Goal: Task Accomplishment & Management: Complete application form

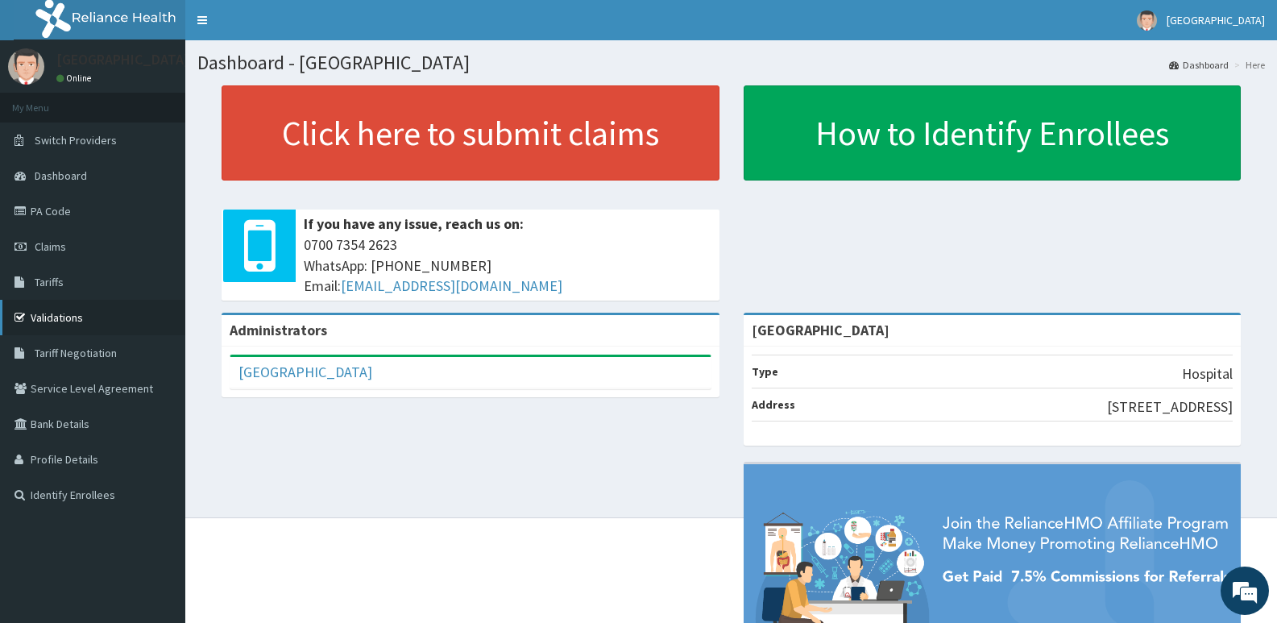
click at [56, 309] on link "Validations" at bounding box center [92, 317] width 185 height 35
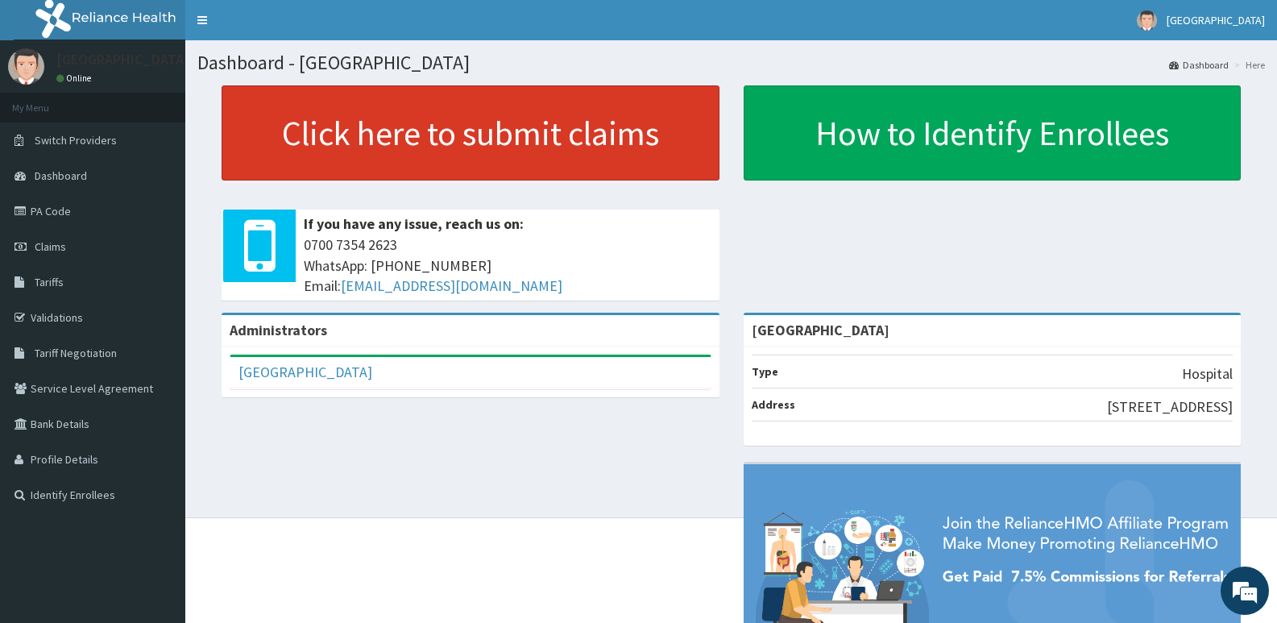
click at [530, 126] on link "Click here to submit claims" at bounding box center [471, 132] width 498 height 95
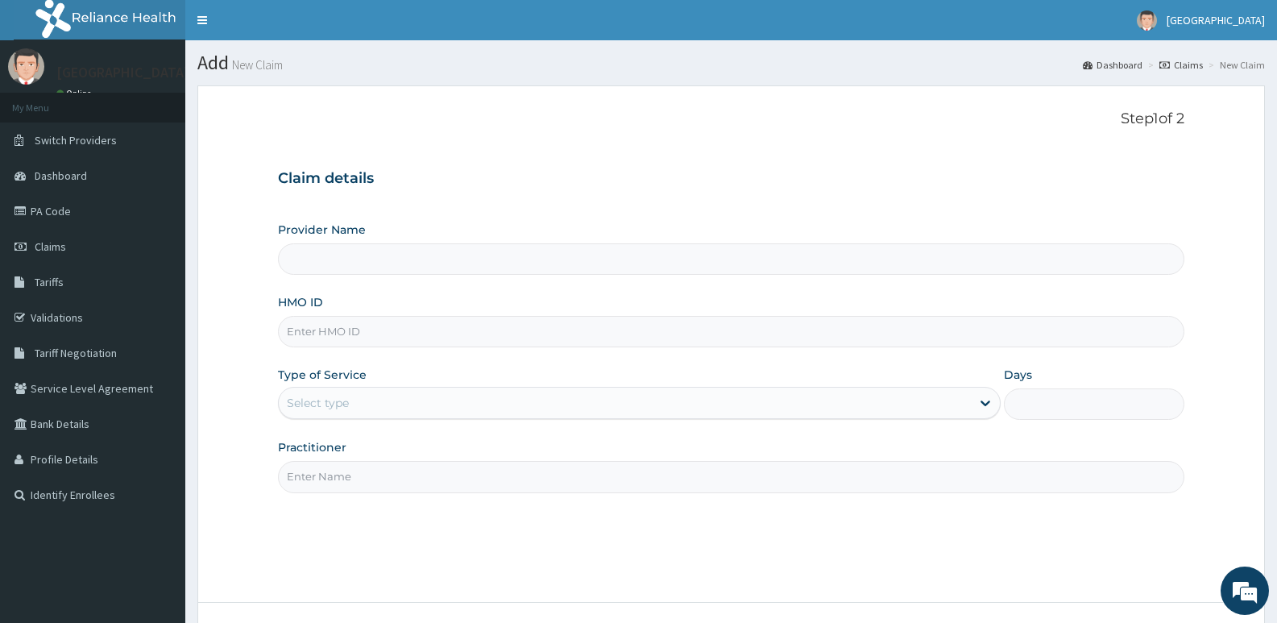
click at [399, 337] on input "HMO ID" at bounding box center [731, 331] width 906 height 31
paste input "NLP/10079/D"
type input "NLP/10079/D"
type input "[GEOGRAPHIC_DATA]"
type input "NLP/10079/D"
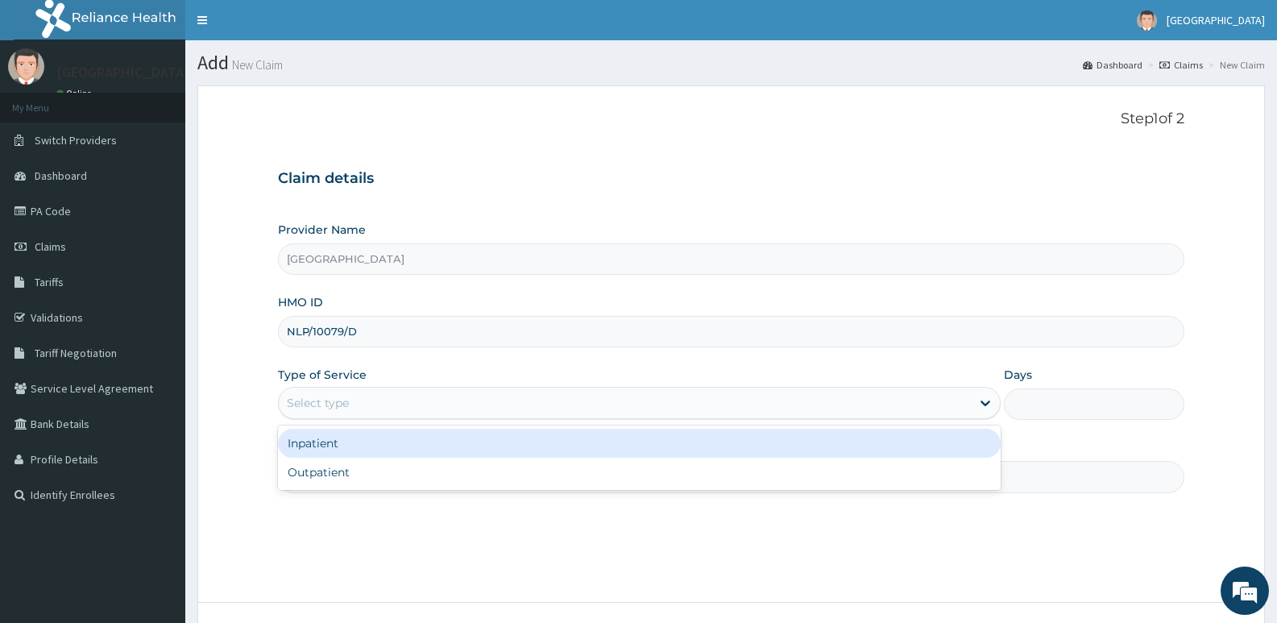
click at [393, 402] on div "Select type" at bounding box center [624, 403] width 691 height 26
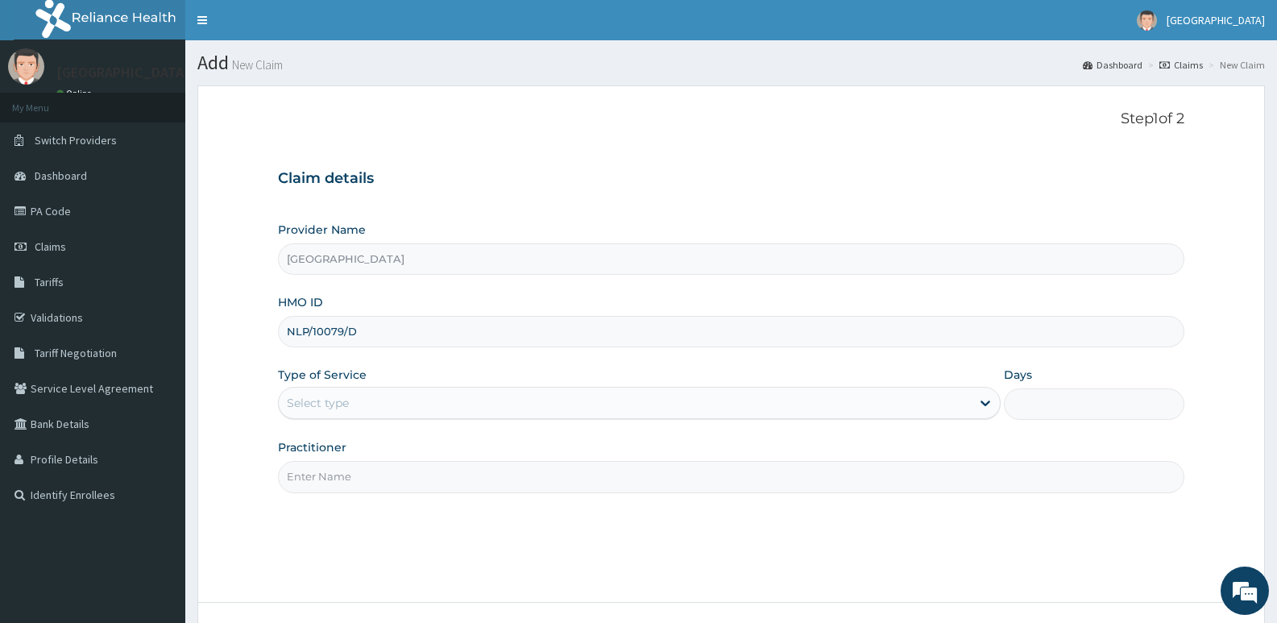
click at [356, 494] on div "Step 1 of 2 Claim details Provider Name Jadele Hospital HMO ID NLP/10079/D Type…" at bounding box center [731, 343] width 906 height 467
click at [350, 420] on div "Provider Name Jadele Hospital HMO ID NLP/10079/D Type of Service Select type Da…" at bounding box center [731, 357] width 906 height 271
click at [358, 395] on div "Select type" at bounding box center [624, 403] width 691 height 26
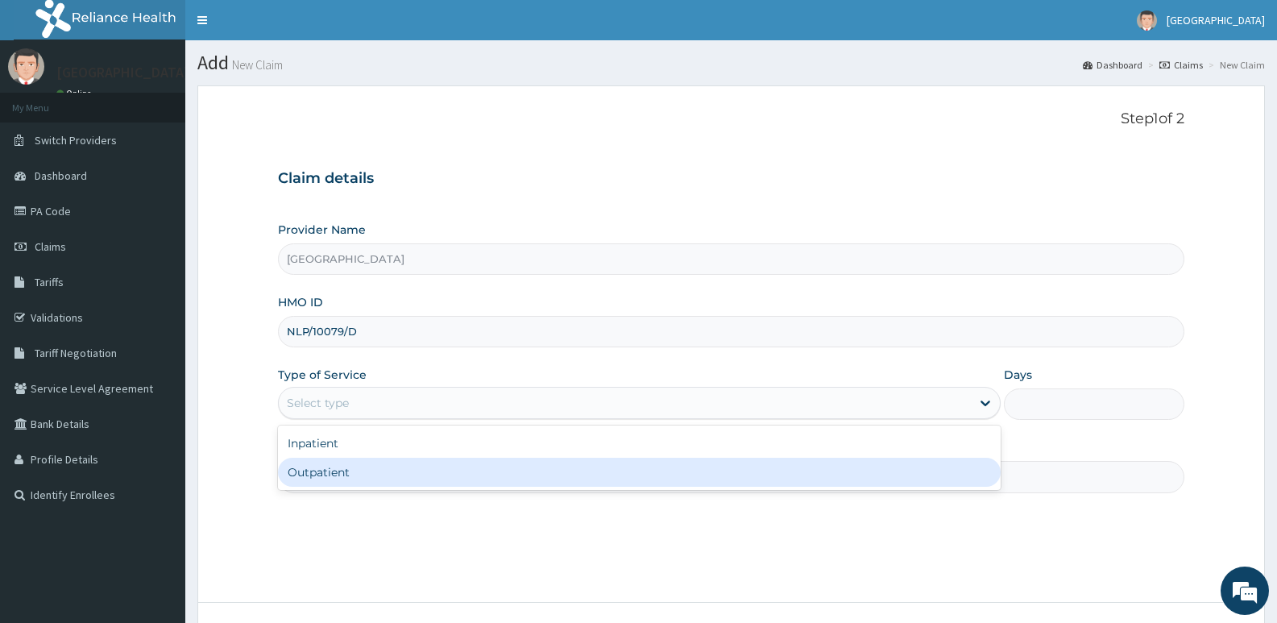
click at [335, 462] on div "Outpatient" at bounding box center [639, 472] width 722 height 29
type input "1"
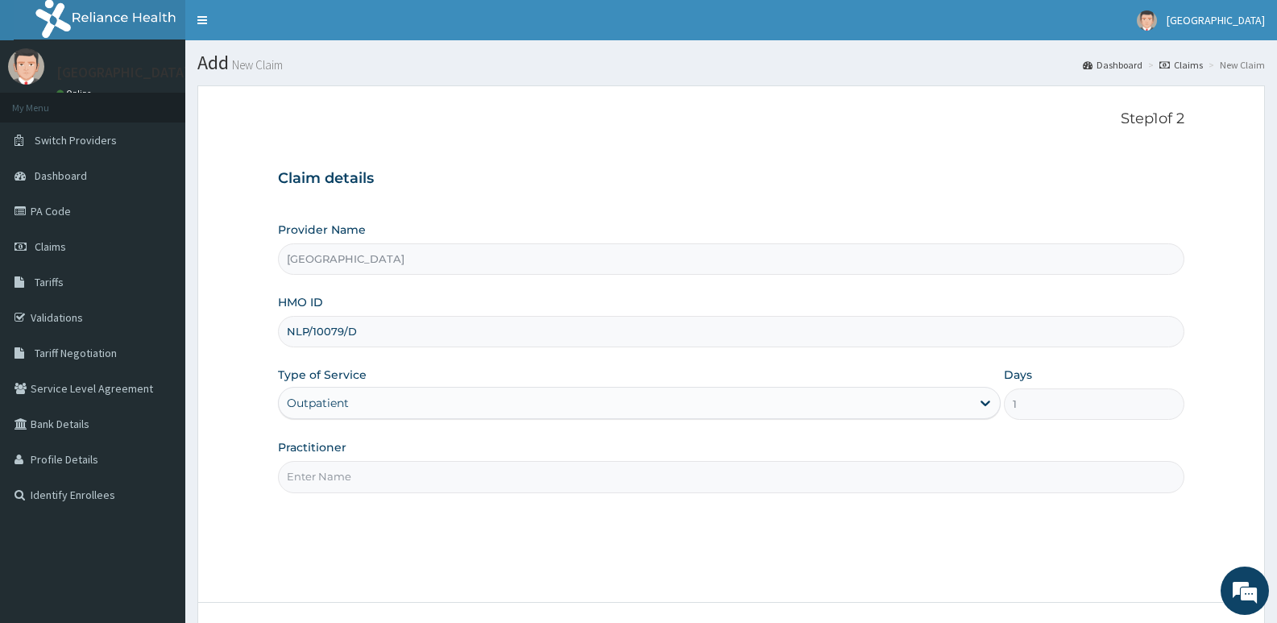
click at [344, 473] on input "Practitioner" at bounding box center [731, 476] width 906 height 31
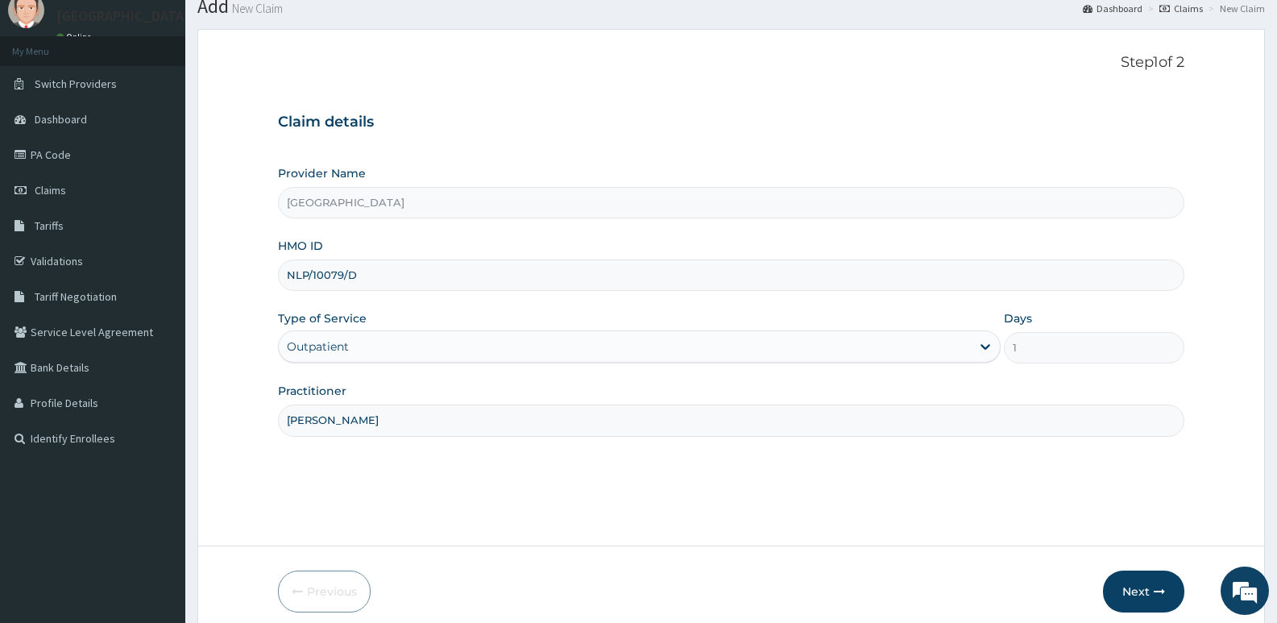
scroll to position [124, 0]
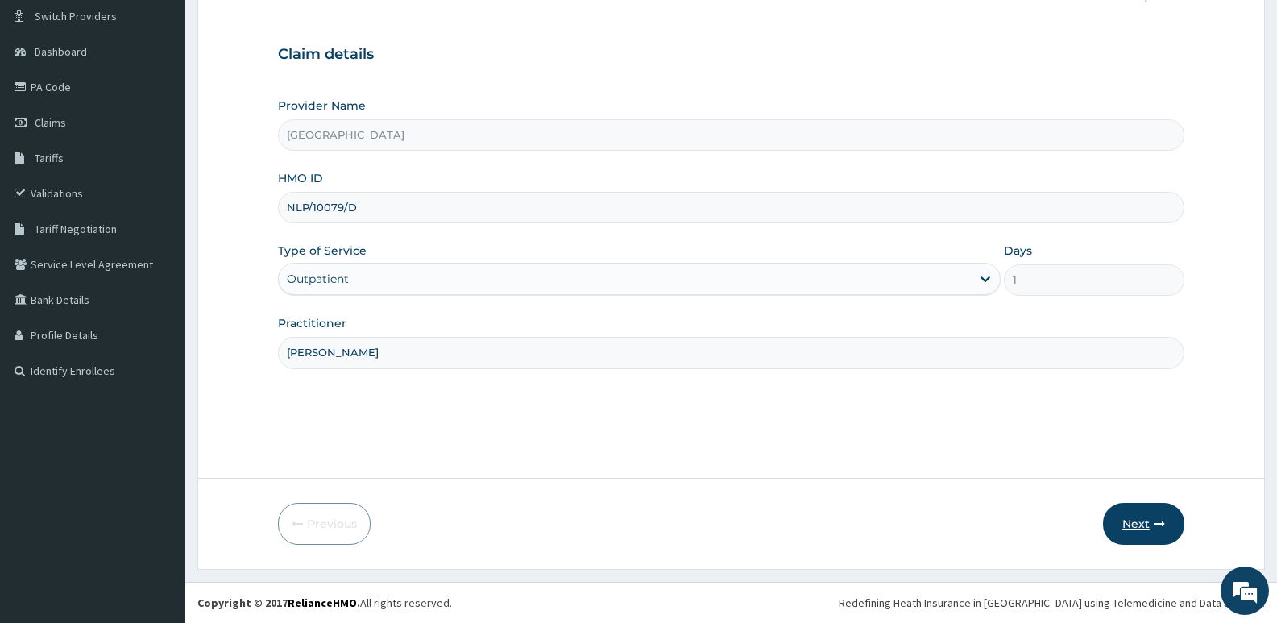
type input "[PERSON_NAME]"
click at [1119, 527] on button "Next" at bounding box center [1143, 524] width 81 height 42
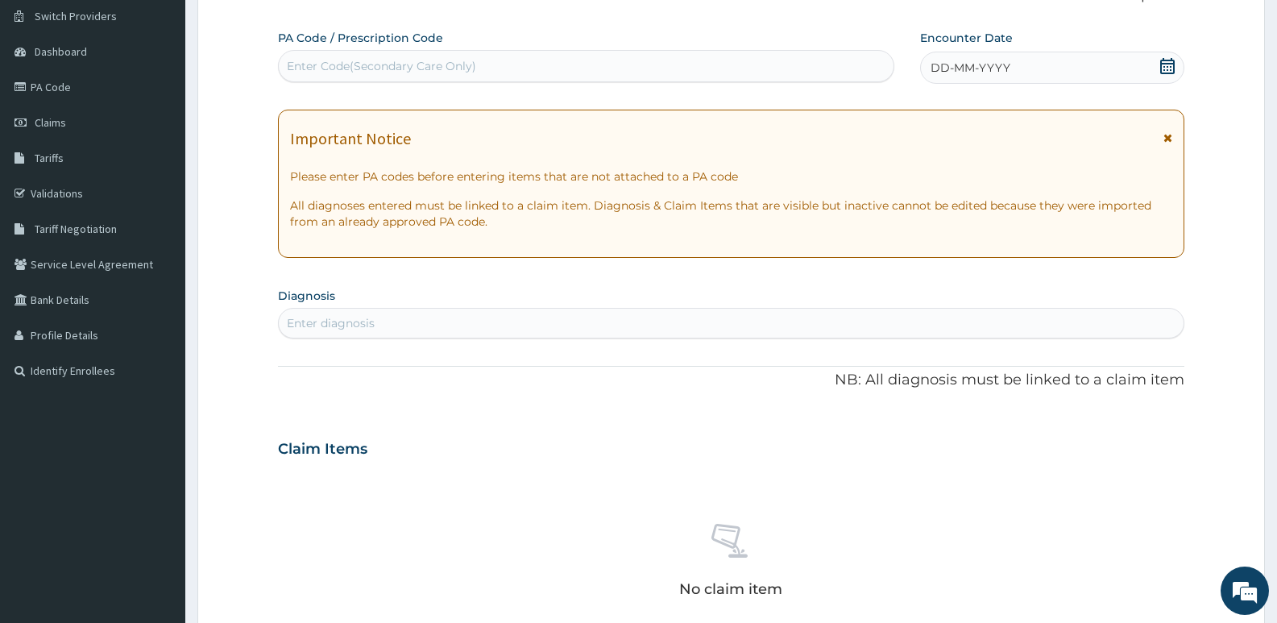
scroll to position [0, 0]
click at [489, 78] on div "Enter Code(Secondary Care Only)" at bounding box center [586, 66] width 615 height 26
paste input "PA/F945B6"
type input "PA/F945B6"
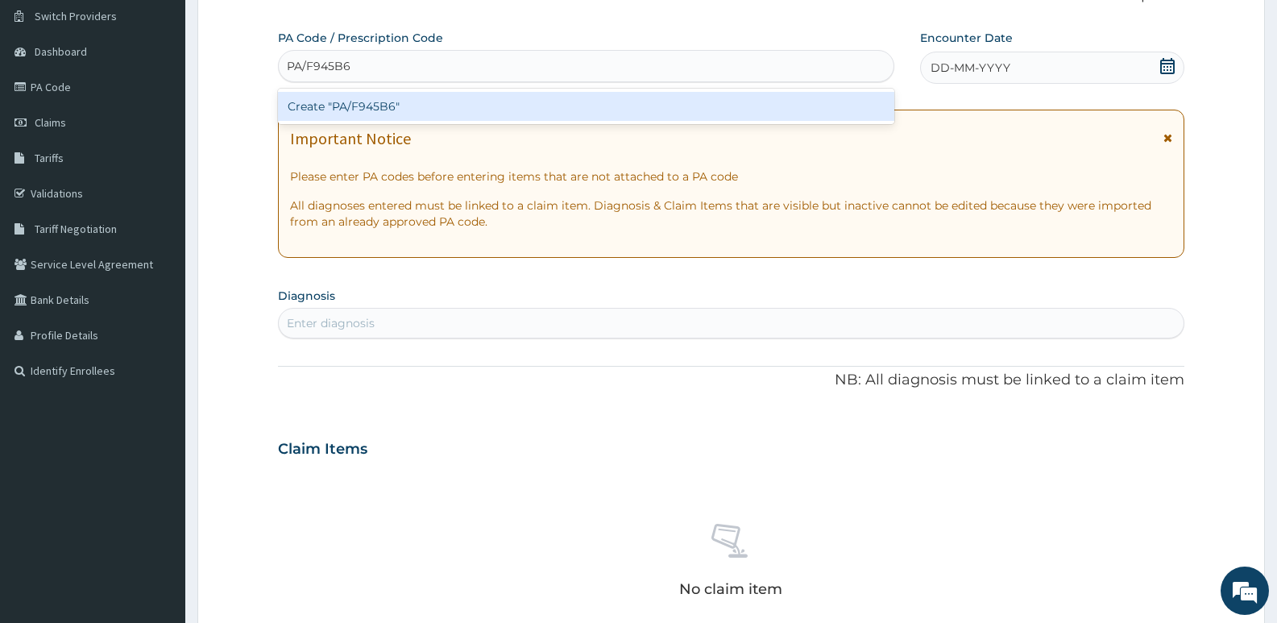
click at [429, 109] on div "Create "PA/F945B6"" at bounding box center [586, 106] width 616 height 29
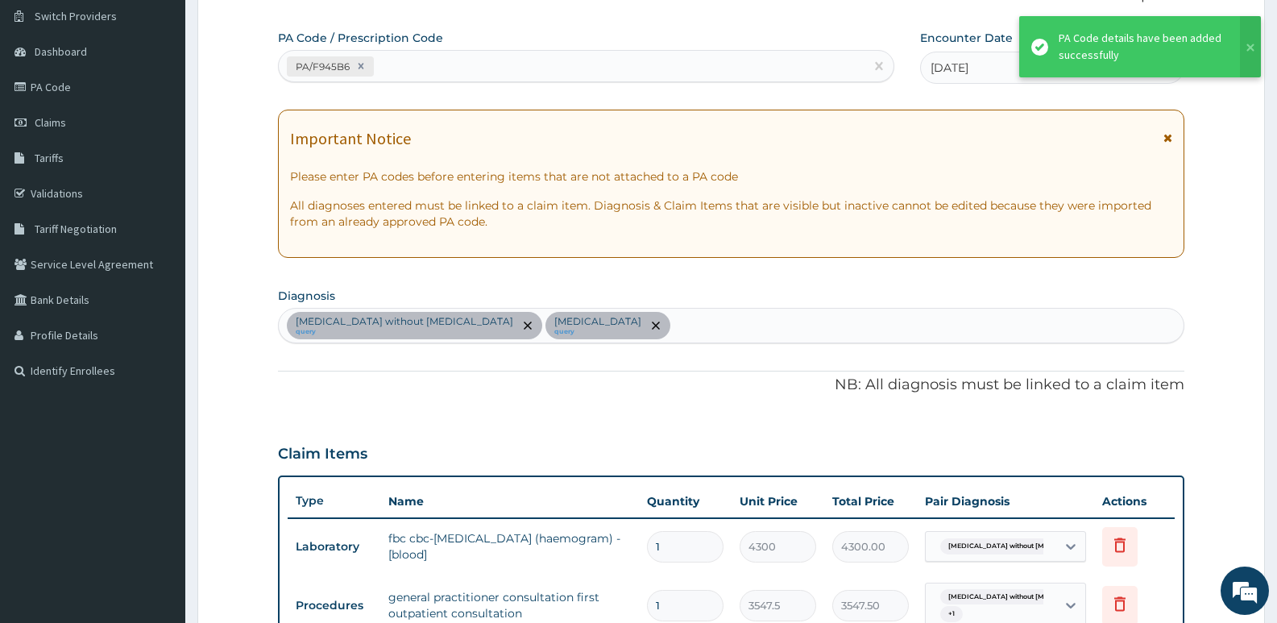
scroll to position [477, 0]
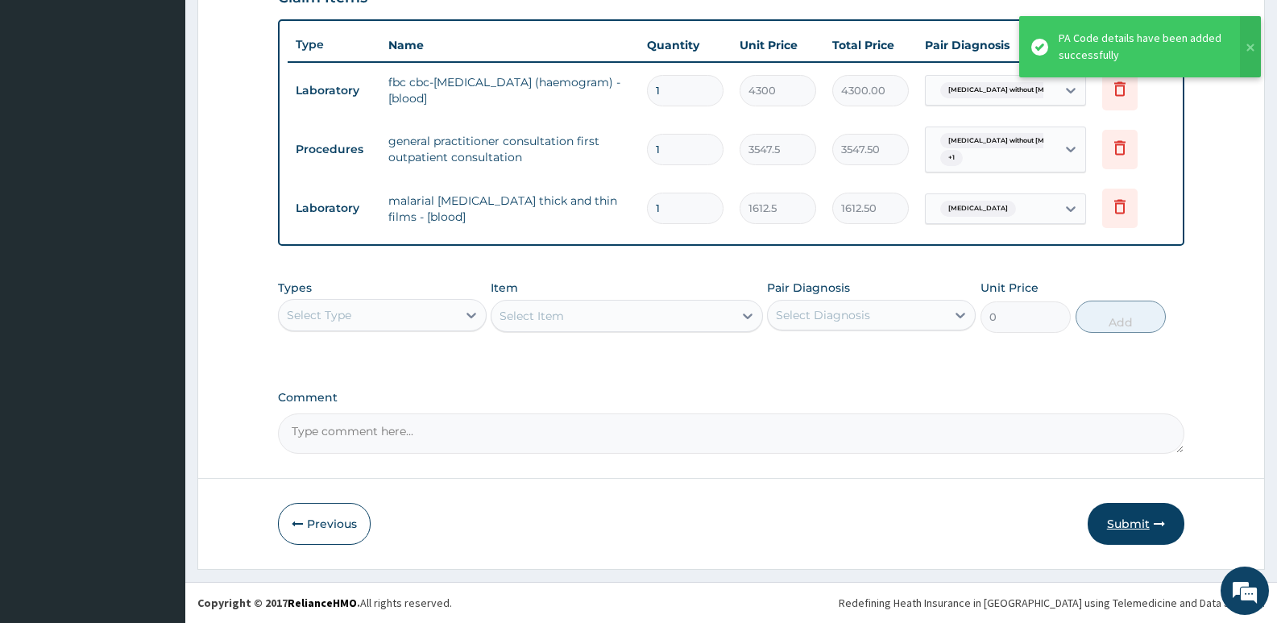
click at [1123, 522] on button "Submit" at bounding box center [1135, 524] width 97 height 42
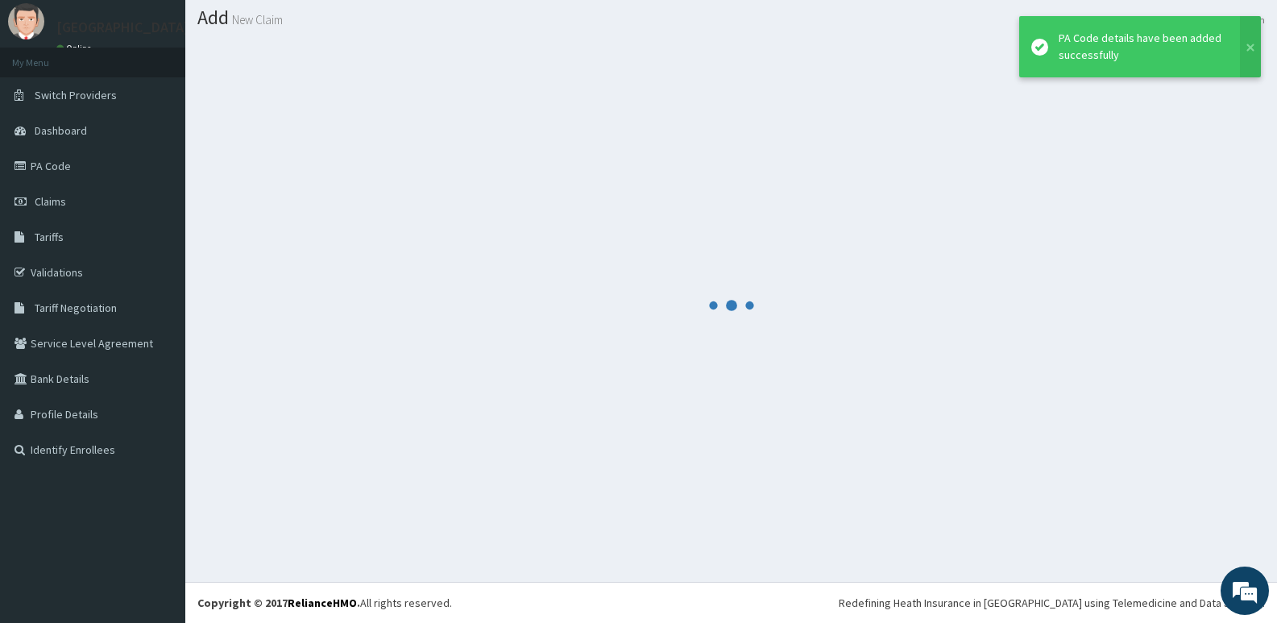
scroll to position [45, 0]
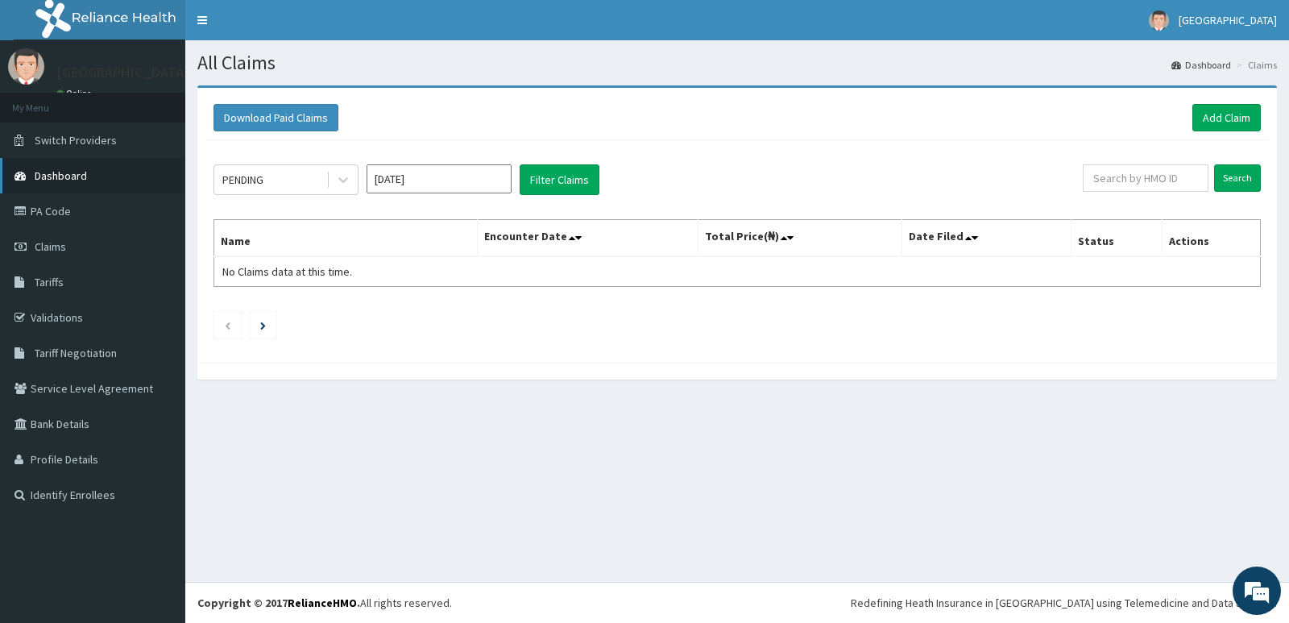
click at [64, 172] on span "Dashboard" at bounding box center [61, 175] width 52 height 14
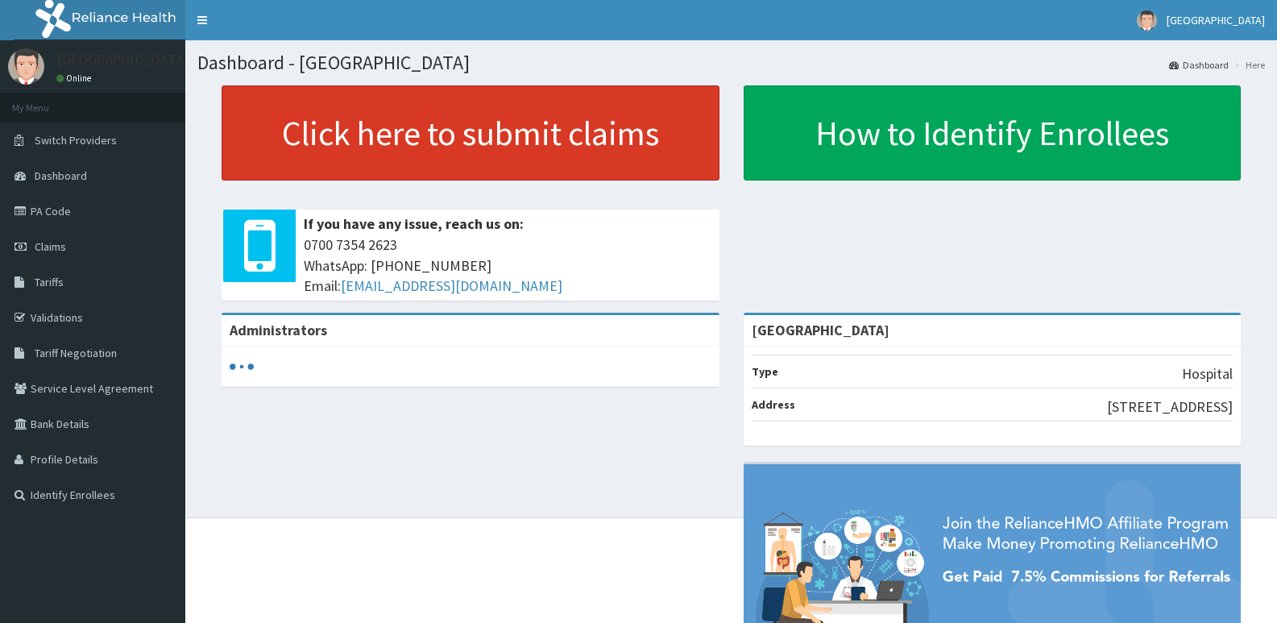
click at [408, 139] on link "Click here to submit claims" at bounding box center [471, 132] width 498 height 95
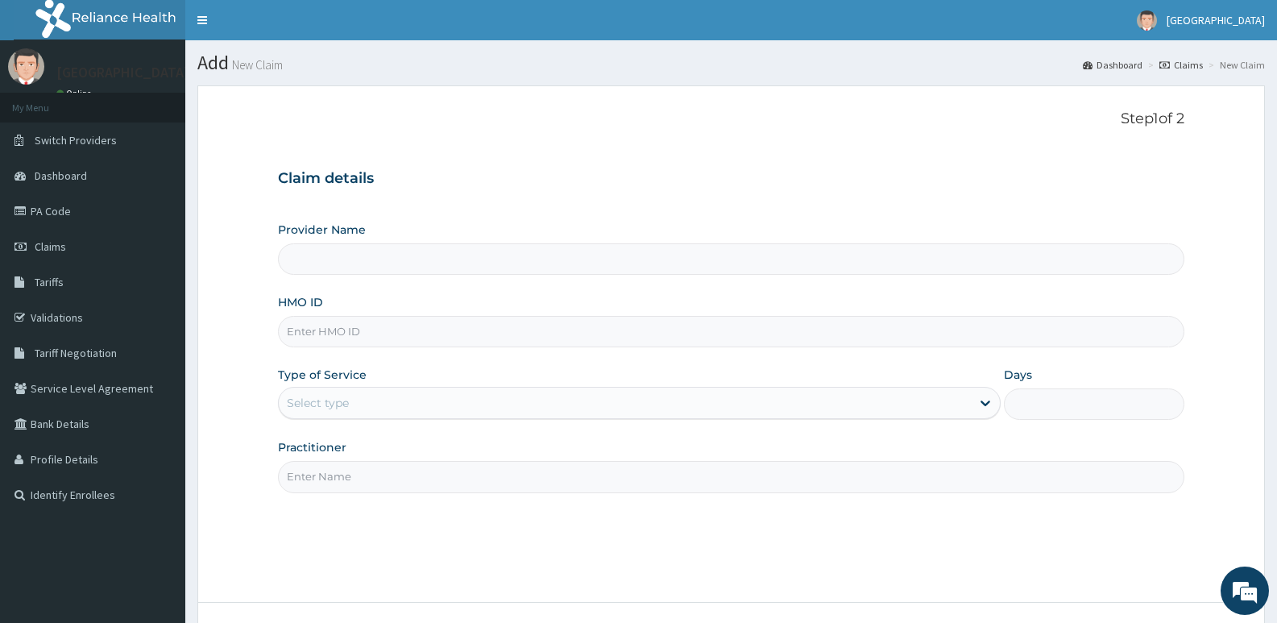
type input "[GEOGRAPHIC_DATA]"
click at [410, 333] on input "HMO ID" at bounding box center [731, 331] width 906 height 31
paste input "NLP/10079/E"
type input "NLP/10079/E"
click at [366, 395] on div "Select type" at bounding box center [624, 403] width 691 height 26
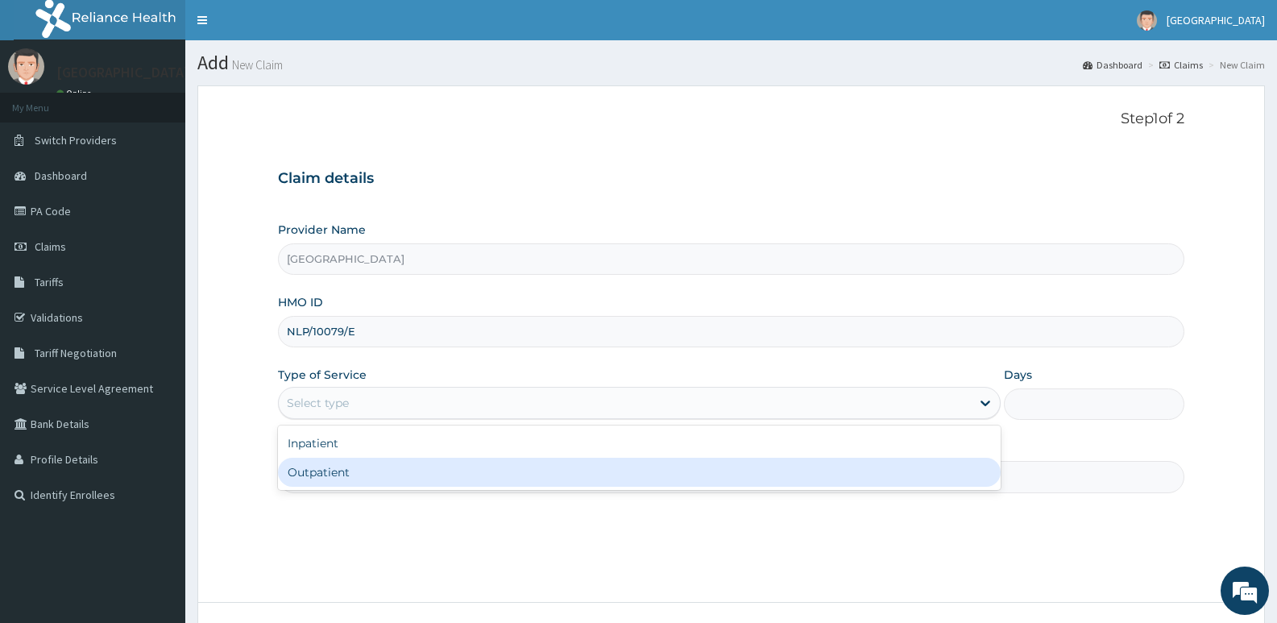
click at [357, 471] on div "Outpatient" at bounding box center [639, 472] width 722 height 29
type input "1"
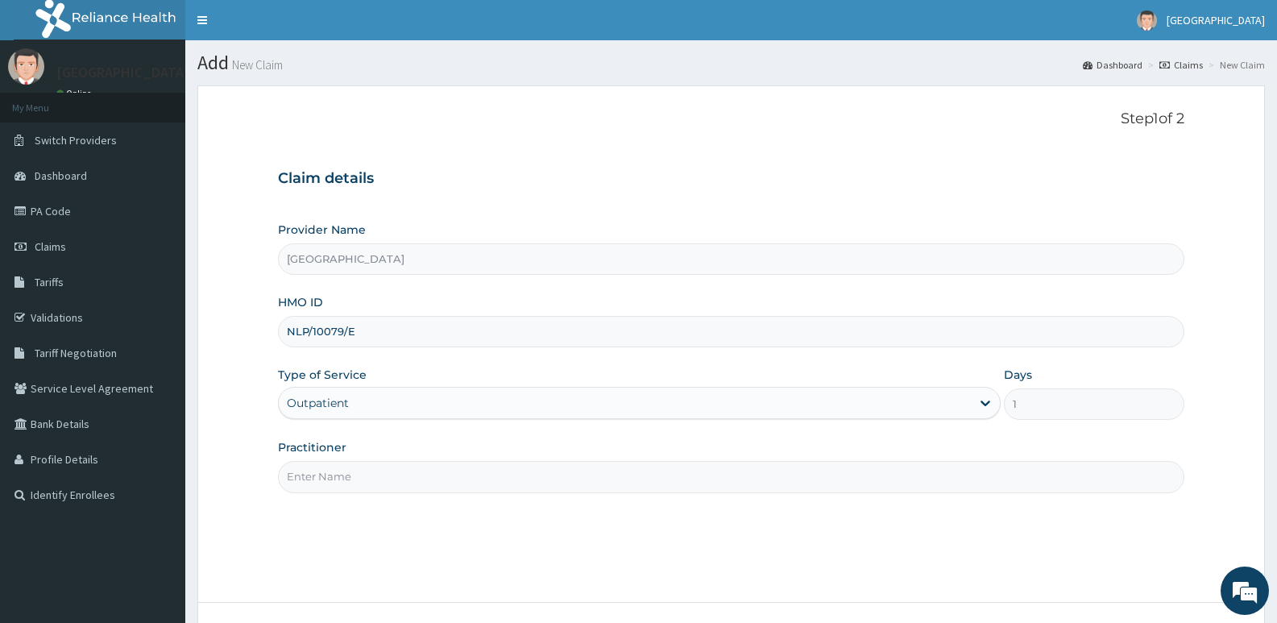
click at [357, 471] on input "Practitioner" at bounding box center [731, 476] width 906 height 31
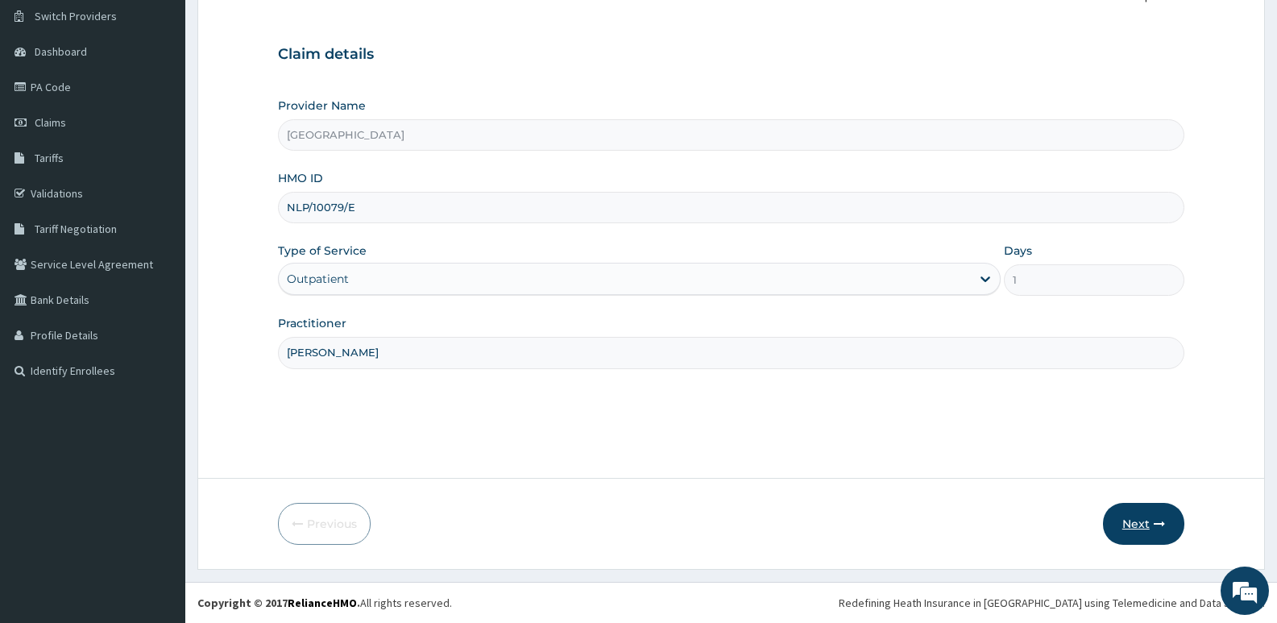
type input "DR ARINZE"
click at [1141, 517] on button "Next" at bounding box center [1143, 524] width 81 height 42
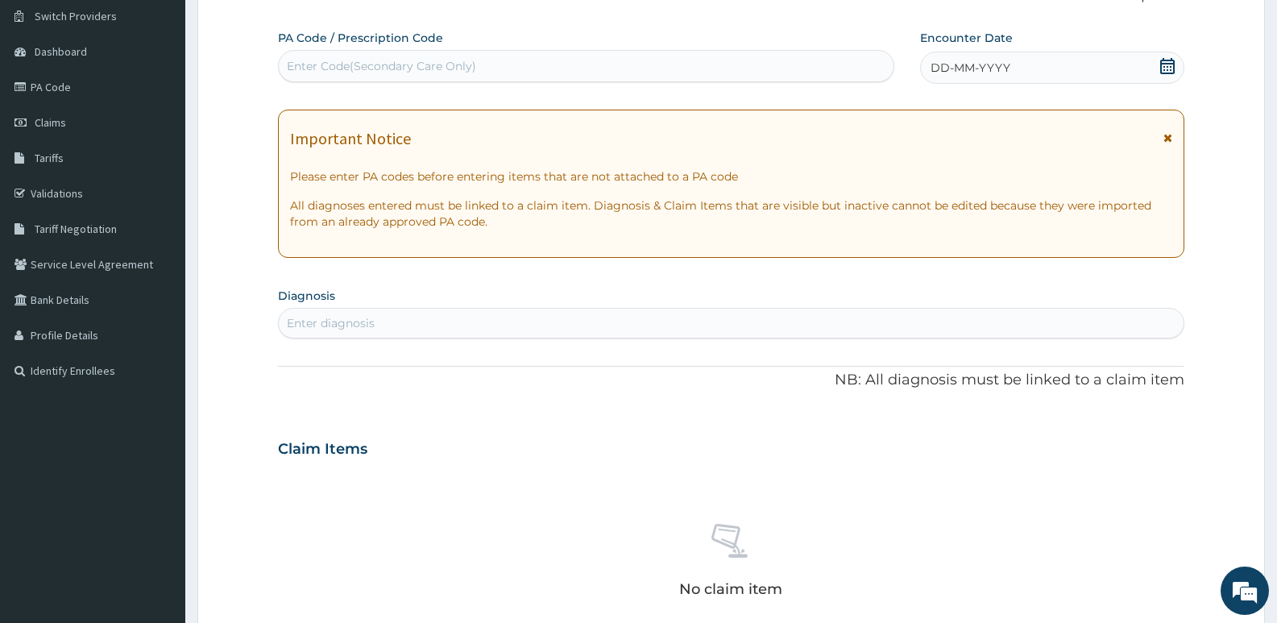
click at [466, 57] on div "Enter Code(Secondary Care Only)" at bounding box center [586, 66] width 615 height 26
paste input "PA/90B8A7"
type input "PA/90B8A7"
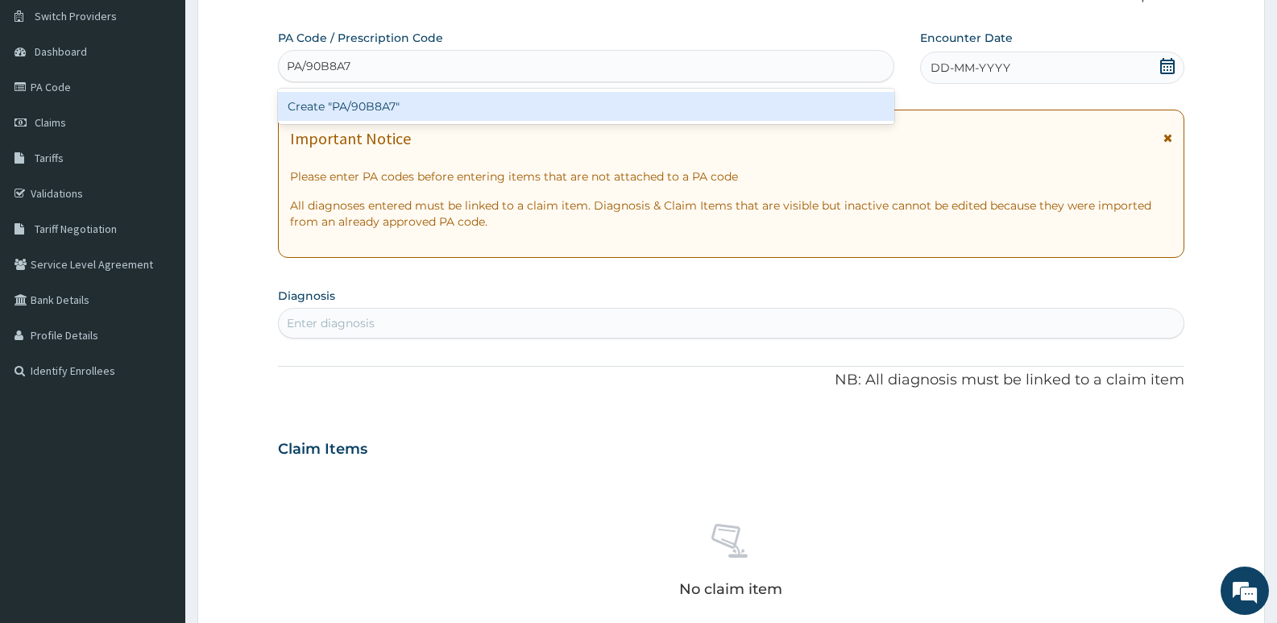
click at [466, 108] on div "Create "PA/90B8A7"" at bounding box center [586, 106] width 616 height 29
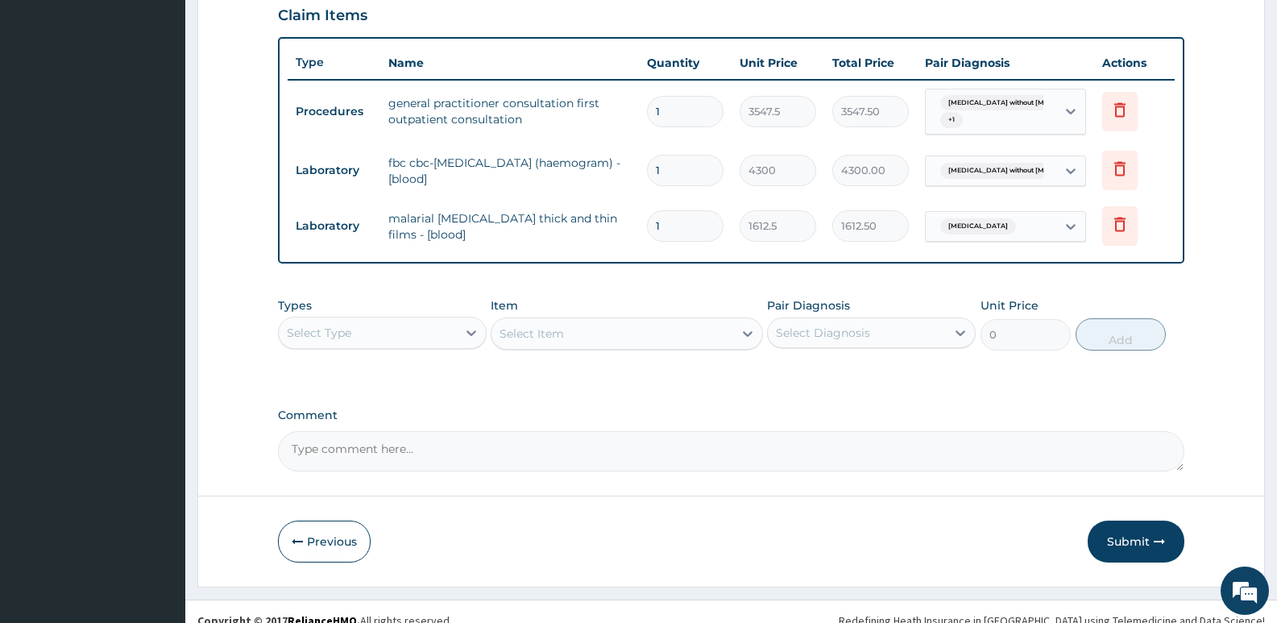
scroll to position [580, 0]
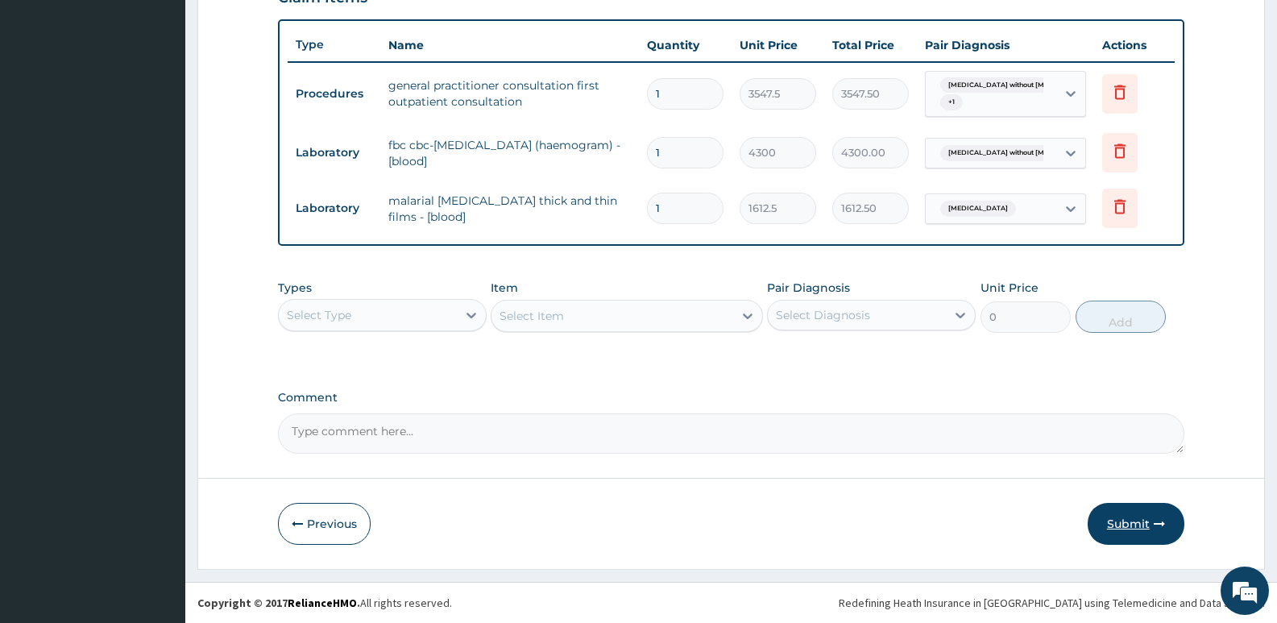
click at [1123, 511] on button "Submit" at bounding box center [1135, 524] width 97 height 42
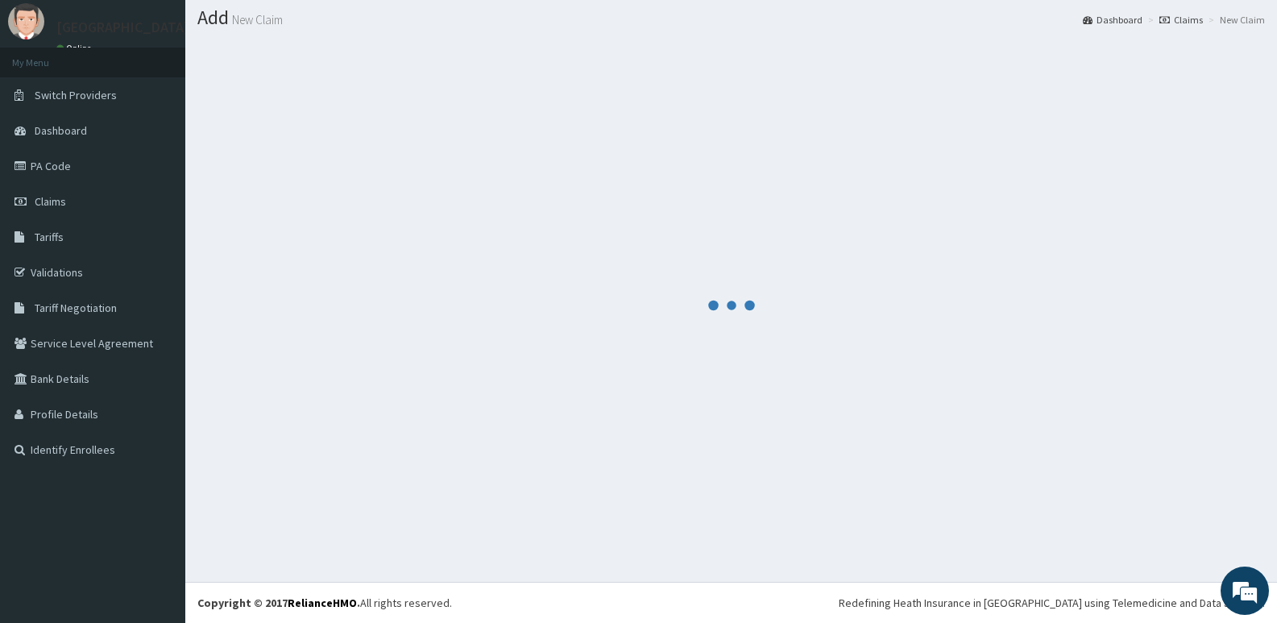
scroll to position [45, 0]
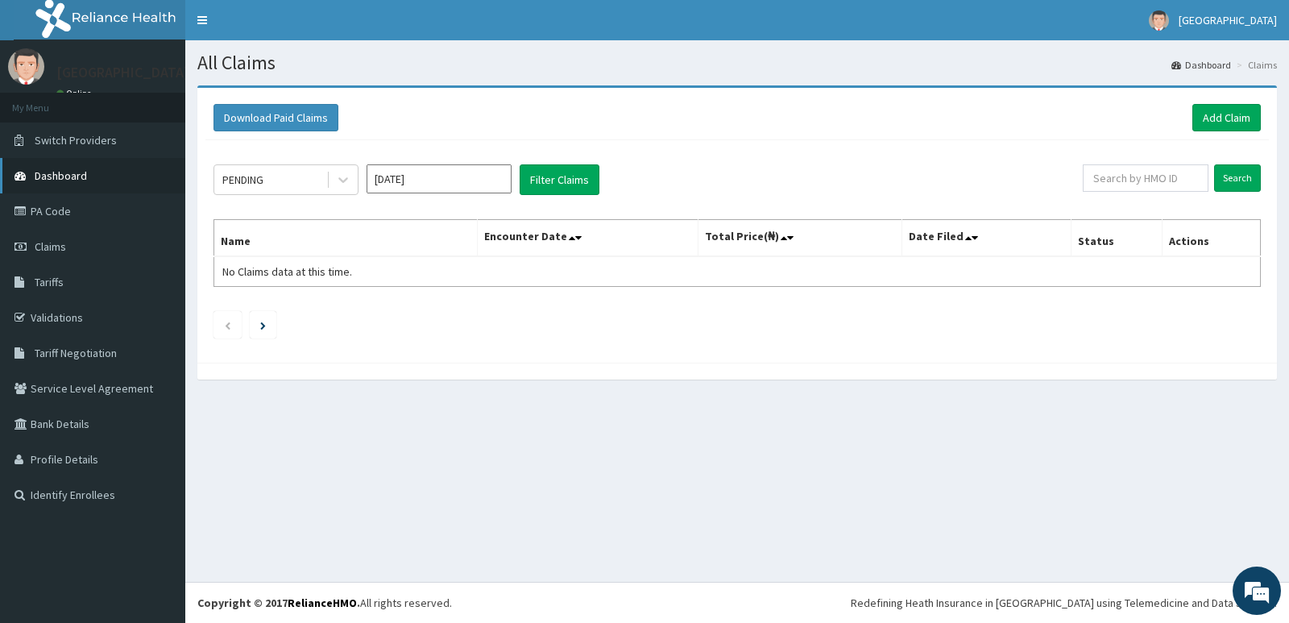
click at [68, 177] on span "Dashboard" at bounding box center [61, 175] width 52 height 14
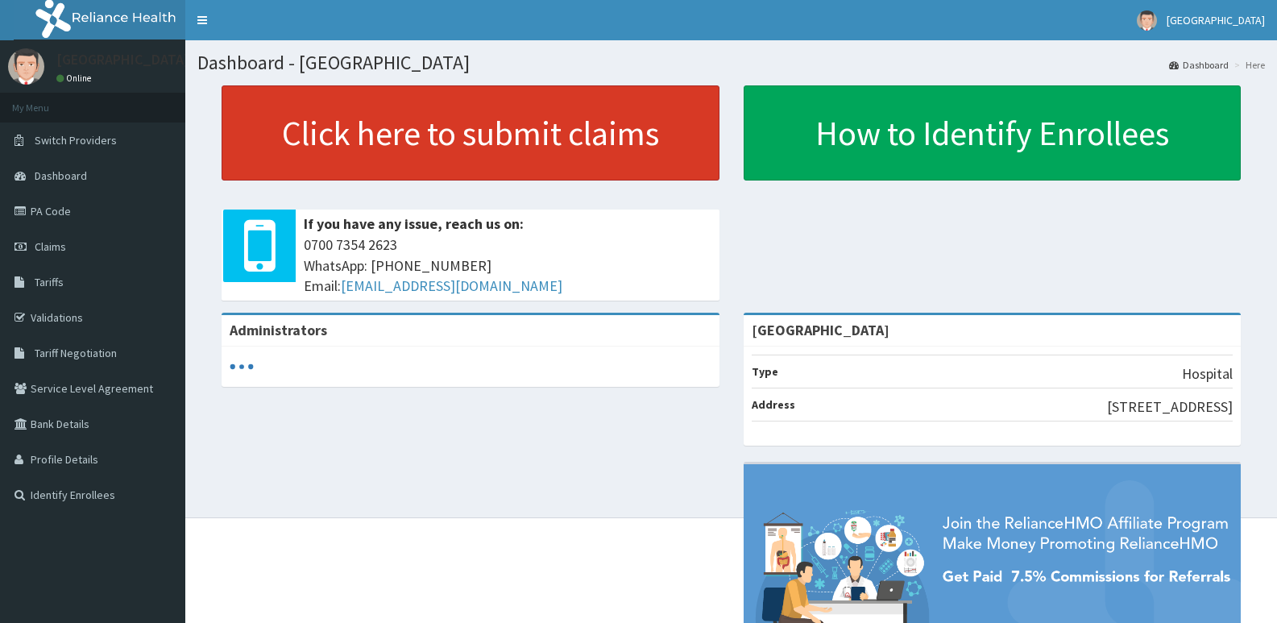
click at [463, 133] on link "Click here to submit claims" at bounding box center [471, 132] width 498 height 95
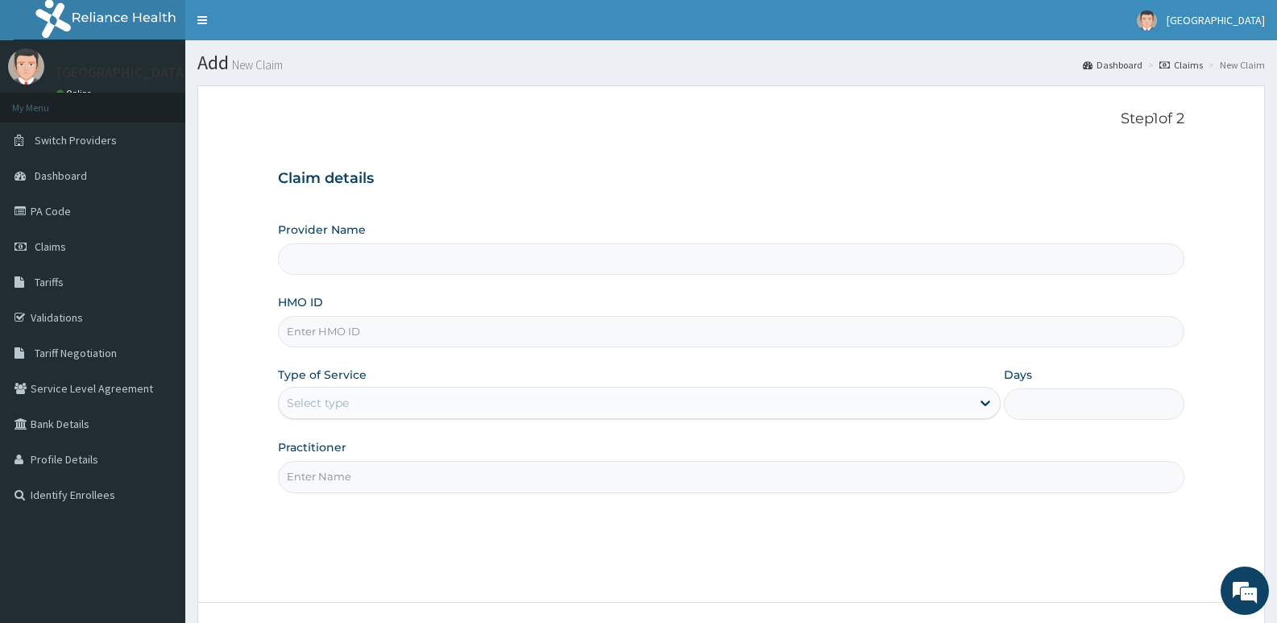
click at [415, 330] on input "HMO ID" at bounding box center [731, 331] width 906 height 31
paste input "NLP/10079/C"
type input "NLP/10079/C"
click at [393, 412] on div "Select type" at bounding box center [624, 403] width 691 height 26
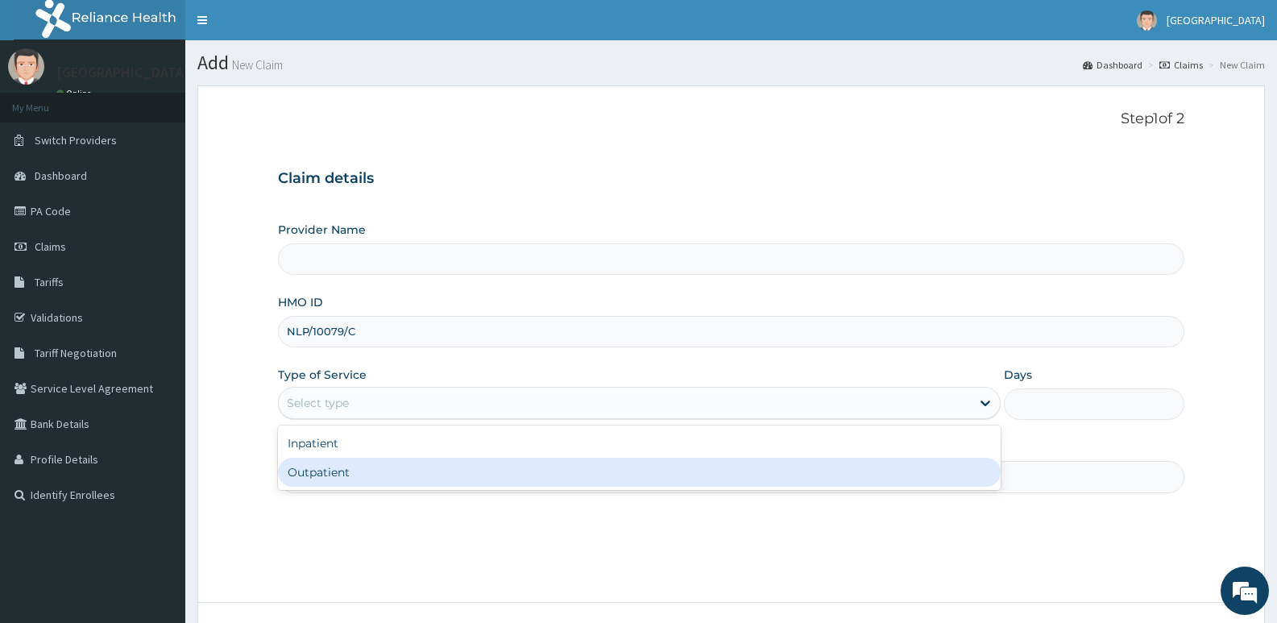
click at [365, 478] on div "Outpatient" at bounding box center [639, 472] width 722 height 29
type input "1"
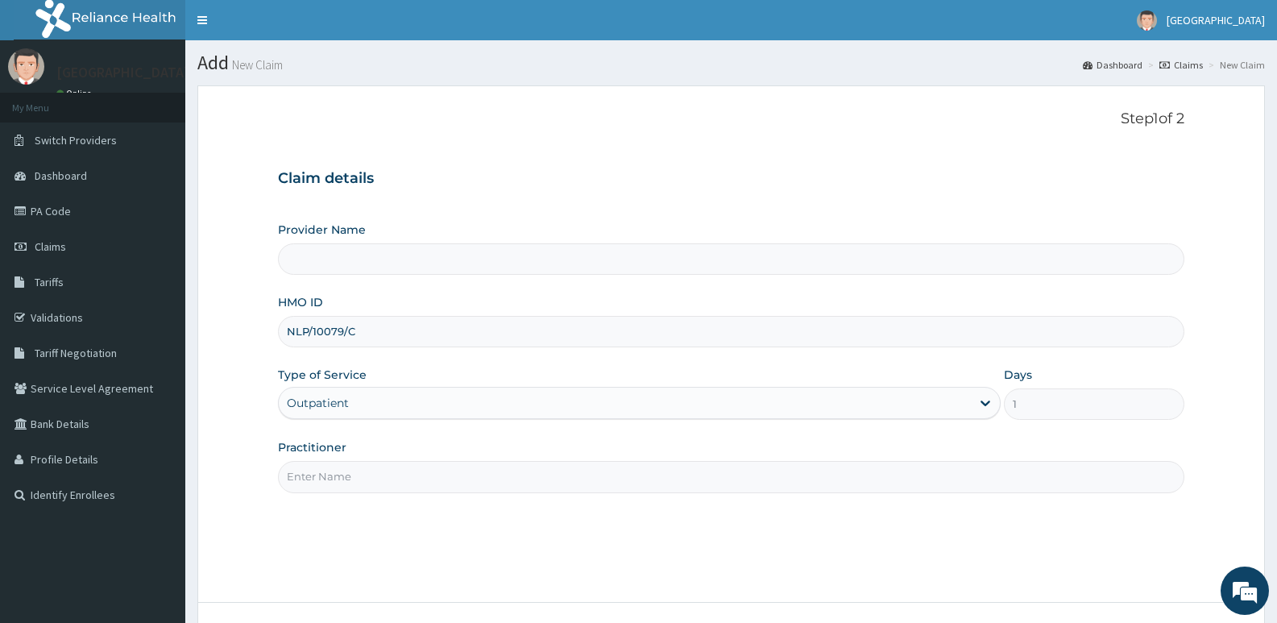
click at [366, 470] on input "Practitioner" at bounding box center [731, 476] width 906 height 31
type input "[GEOGRAPHIC_DATA]"
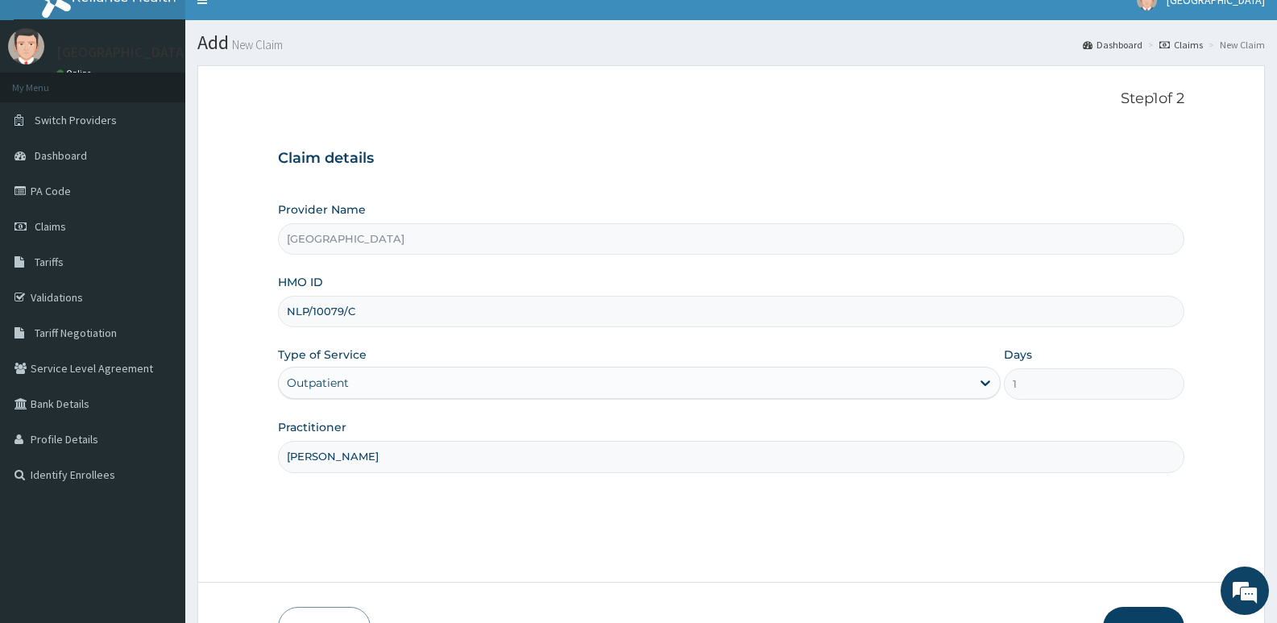
scroll to position [124, 0]
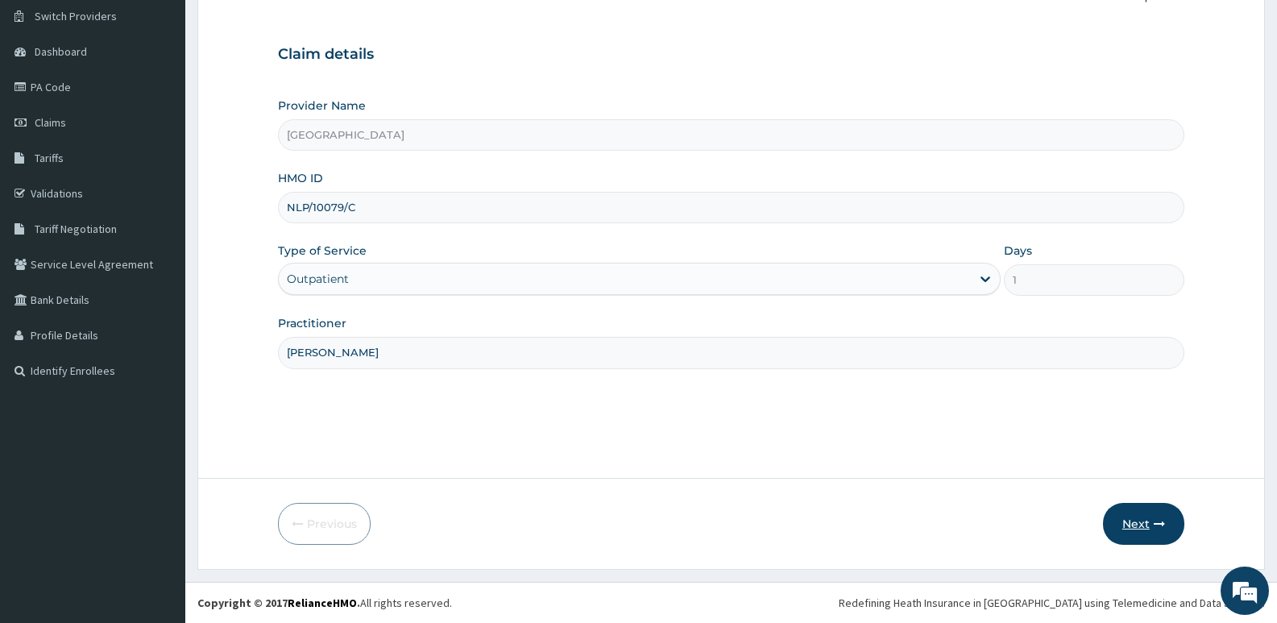
type input "DR ARINZE"
click at [1145, 520] on button "Next" at bounding box center [1143, 524] width 81 height 42
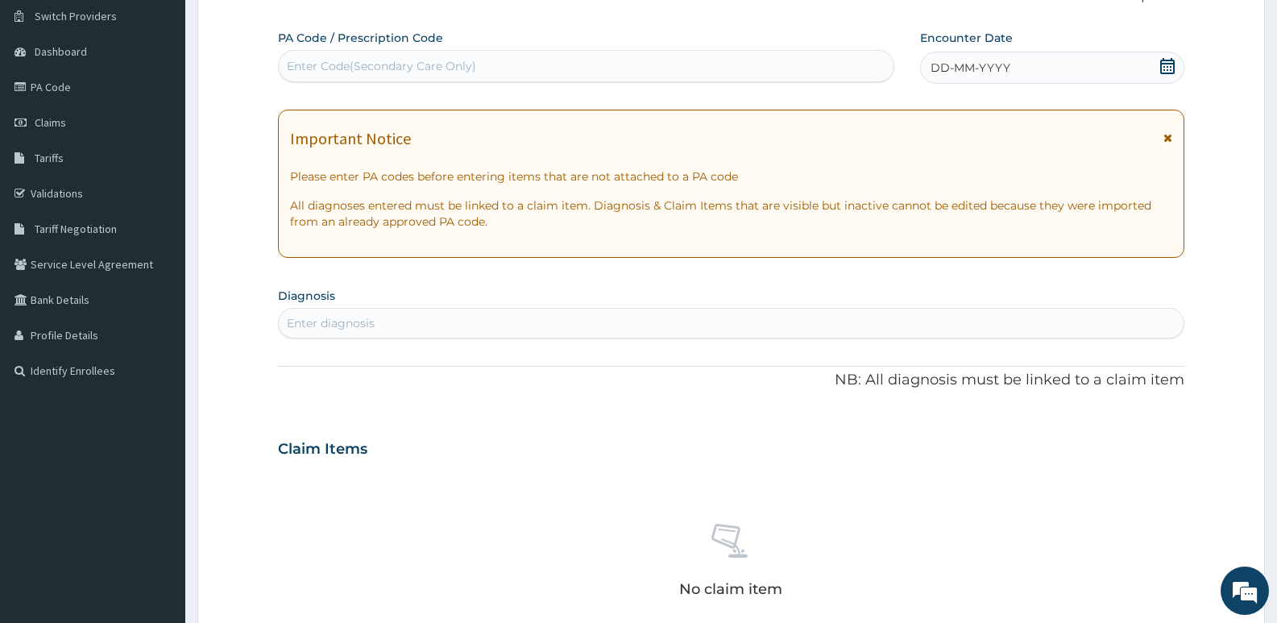
scroll to position [0, 0]
click at [433, 77] on div "Enter Code(Secondary Care Only)" at bounding box center [586, 66] width 615 height 26
paste input "PA/9D3ACA"
type input "PA/9D3ACA"
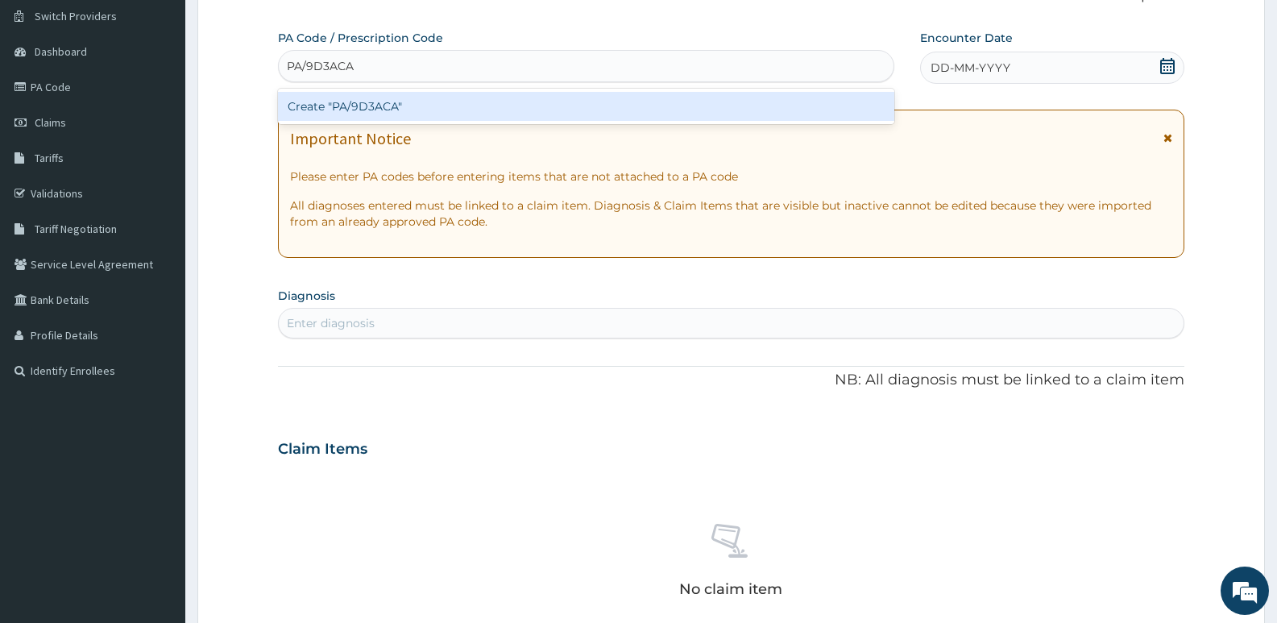
click at [422, 102] on div "Create "PA/9D3ACA"" at bounding box center [586, 106] width 616 height 29
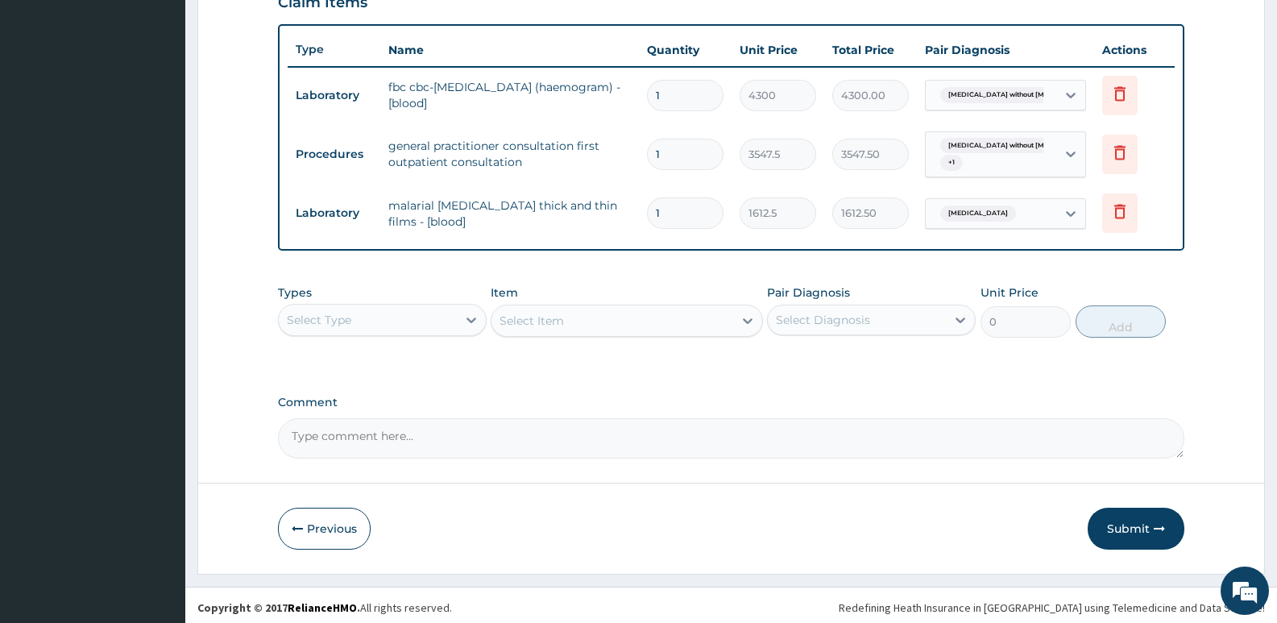
scroll to position [580, 0]
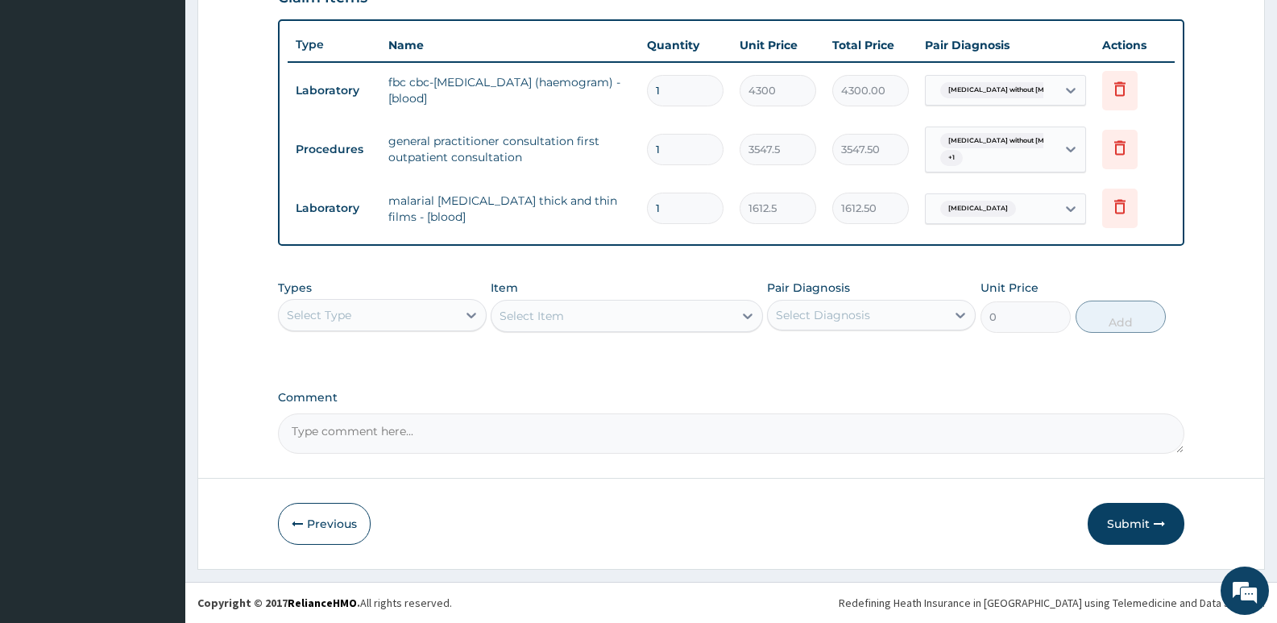
click at [1130, 519] on button "Submit" at bounding box center [1135, 524] width 97 height 42
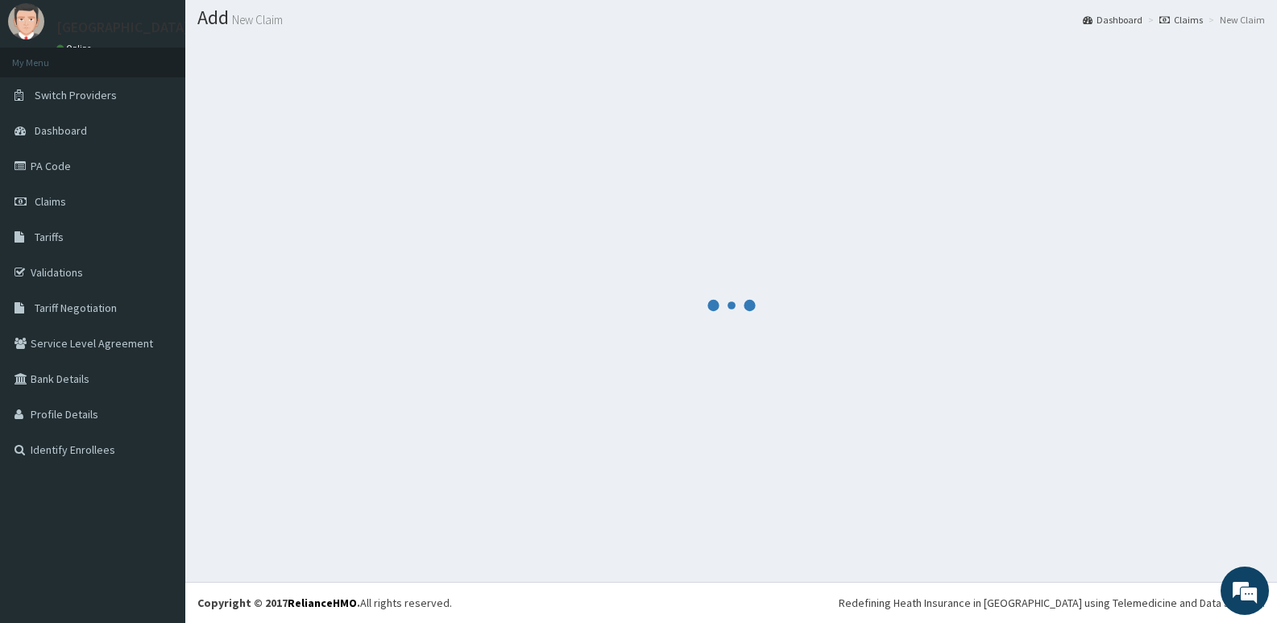
scroll to position [45, 0]
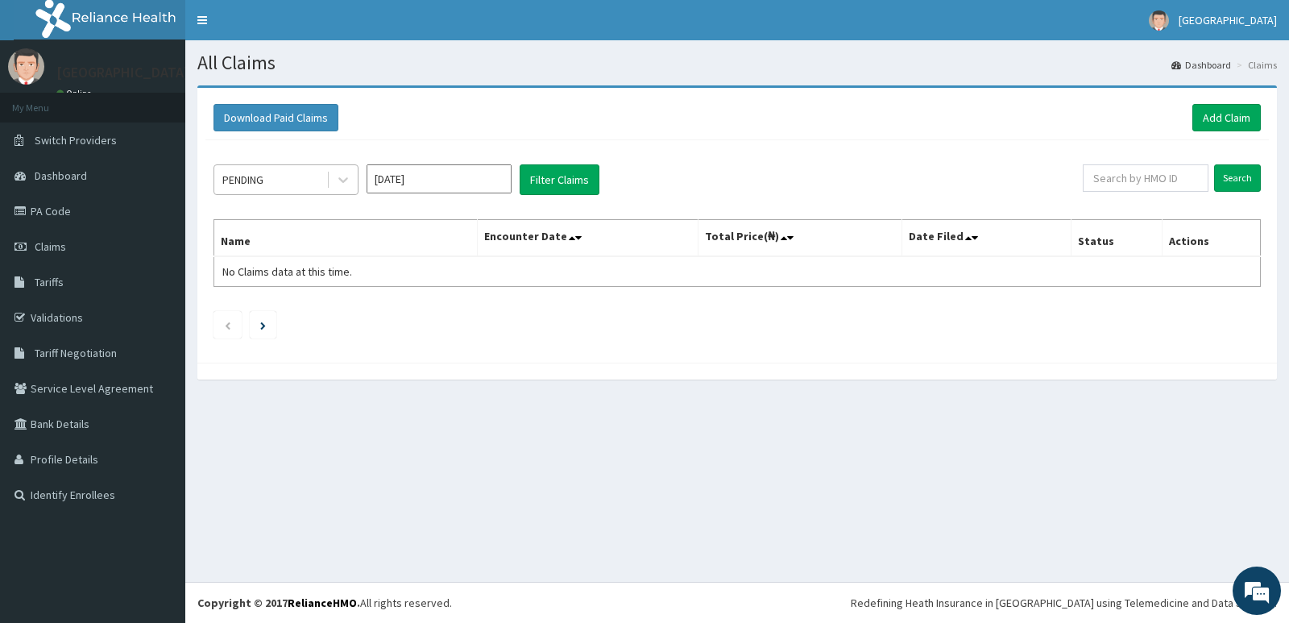
click at [263, 171] on div "PENDING" at bounding box center [270, 180] width 112 height 26
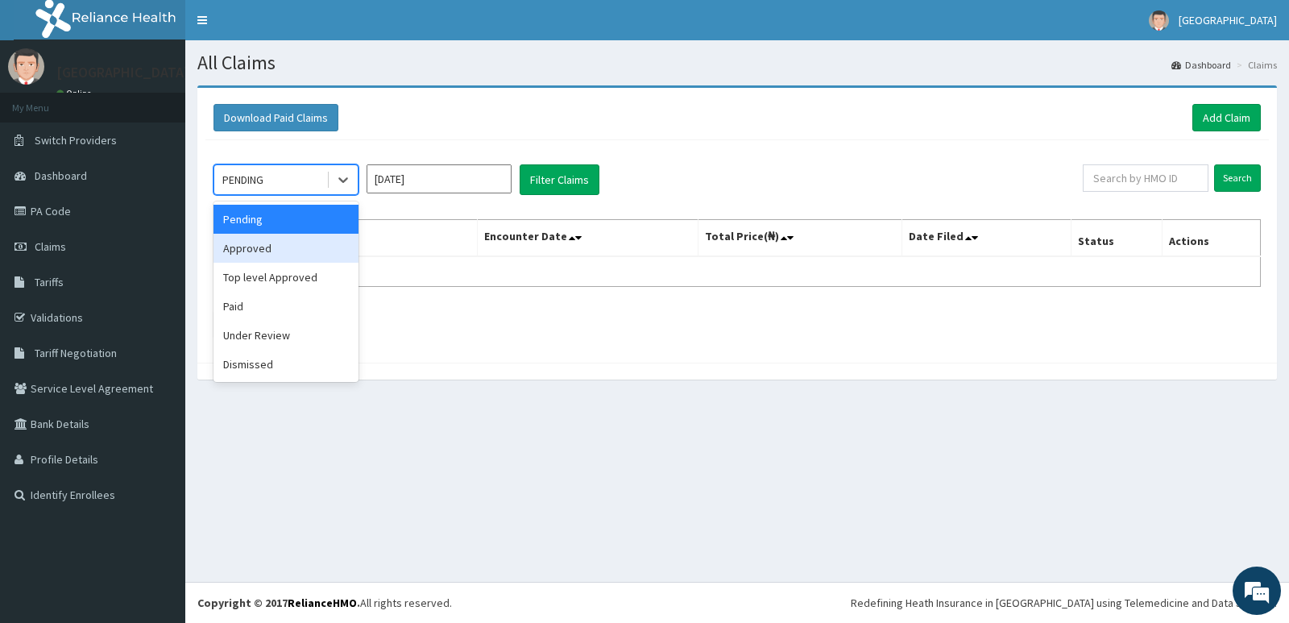
click at [300, 237] on div "Approved" at bounding box center [285, 248] width 145 height 29
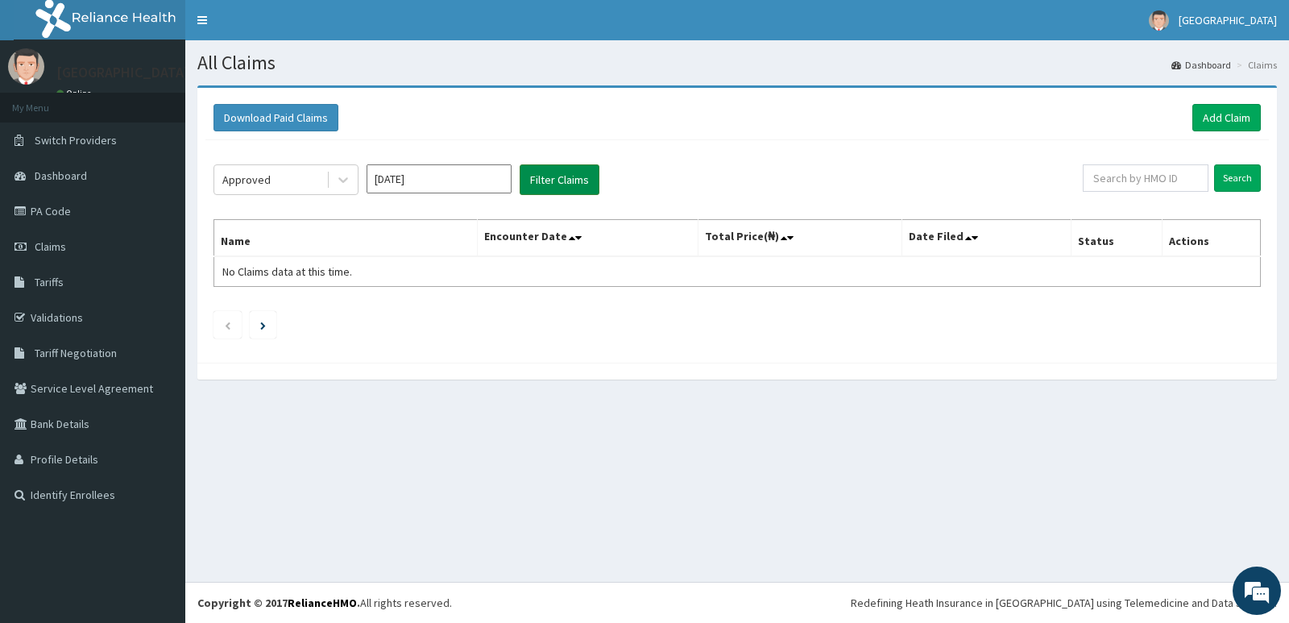
click at [578, 176] on button "Filter Claims" at bounding box center [560, 179] width 80 height 31
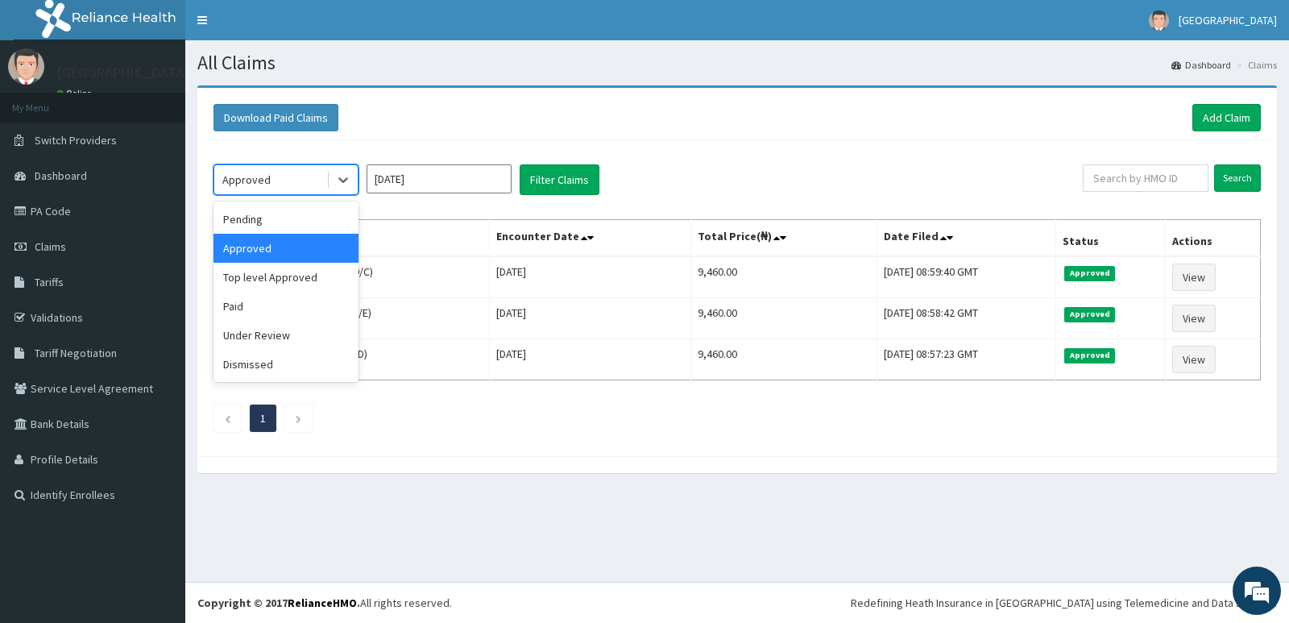
click at [308, 178] on div "Approved" at bounding box center [270, 180] width 112 height 26
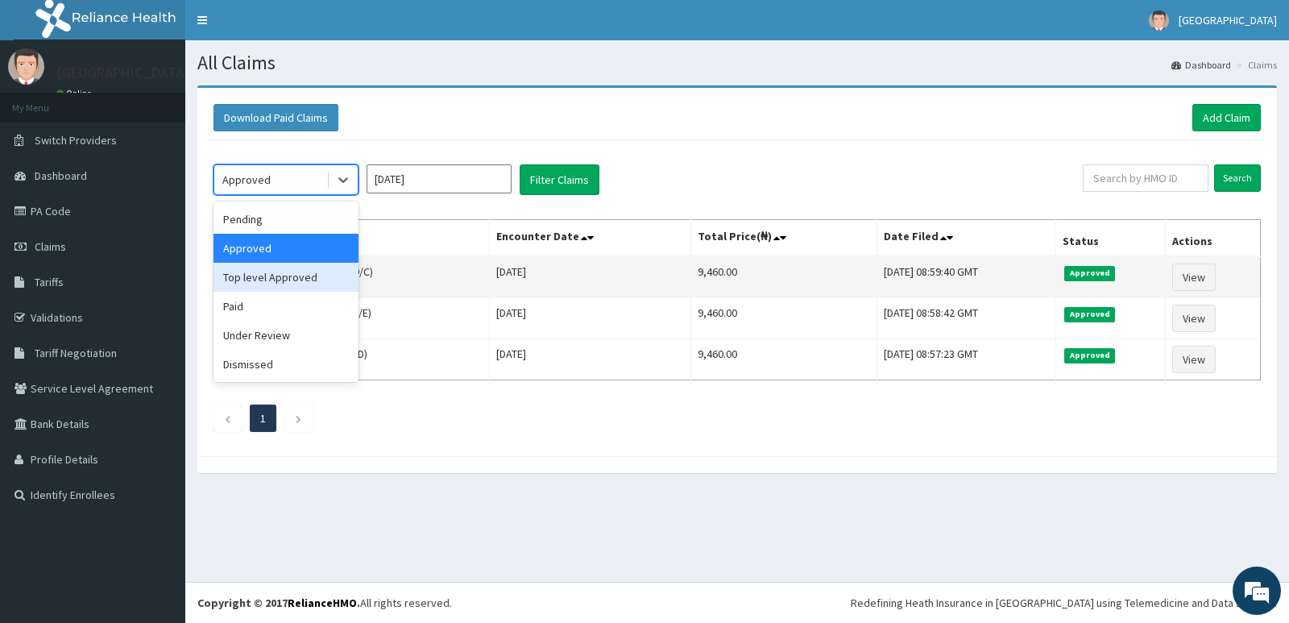
click at [289, 271] on div "Top level Approved" at bounding box center [285, 277] width 145 height 29
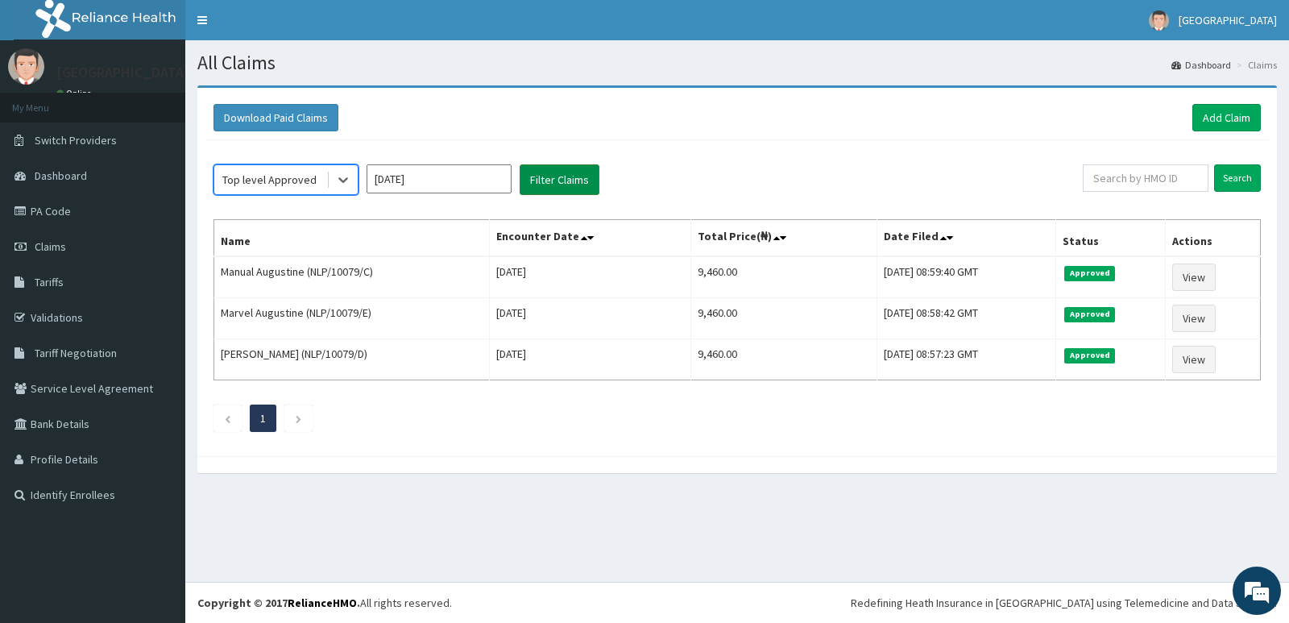
click at [560, 172] on button "Filter Claims" at bounding box center [560, 179] width 80 height 31
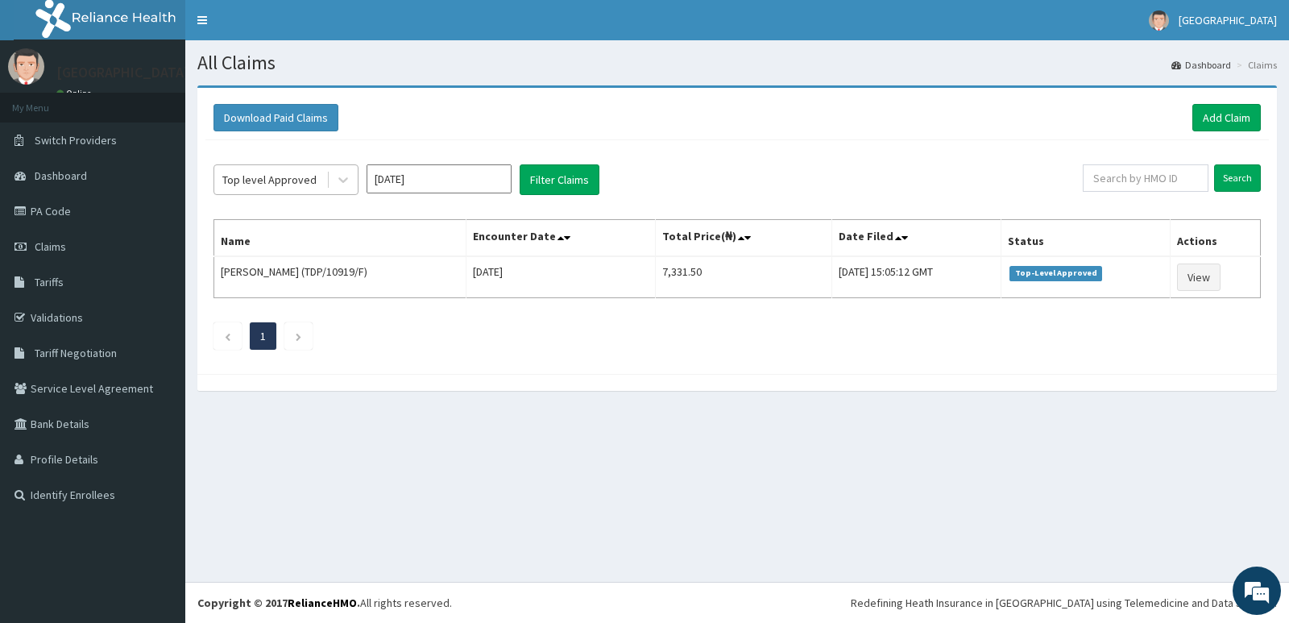
click at [303, 172] on div "Top level Approved" at bounding box center [269, 180] width 94 height 16
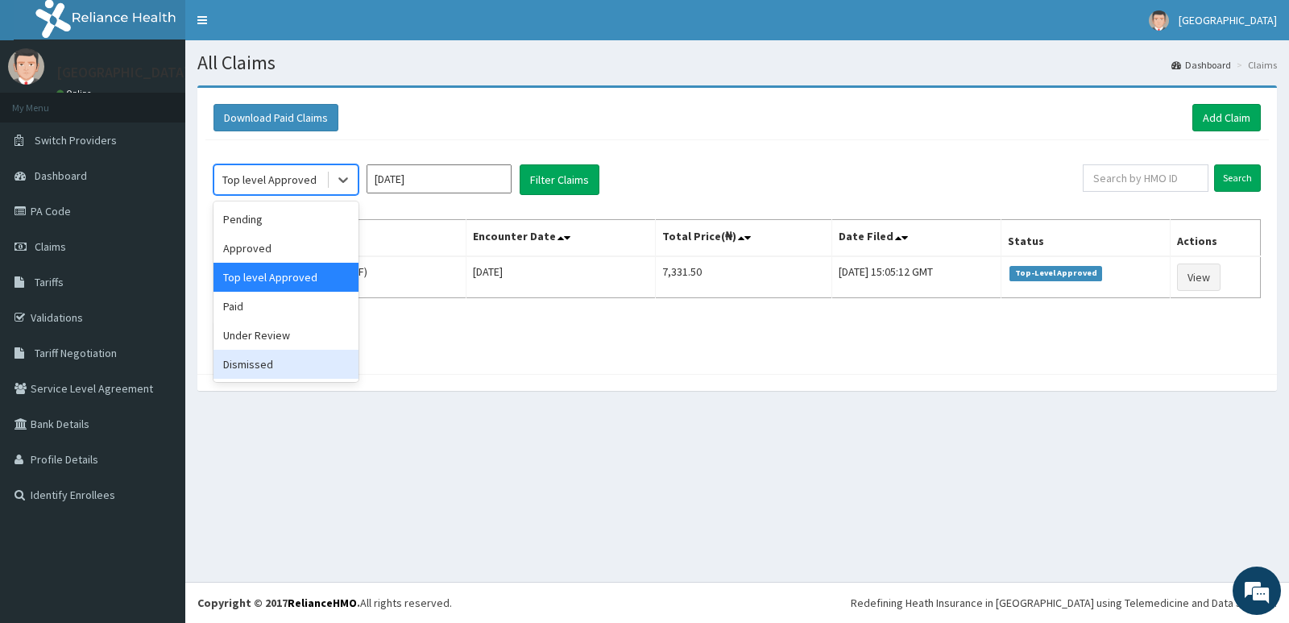
click at [277, 368] on div "Dismissed" at bounding box center [285, 364] width 145 height 29
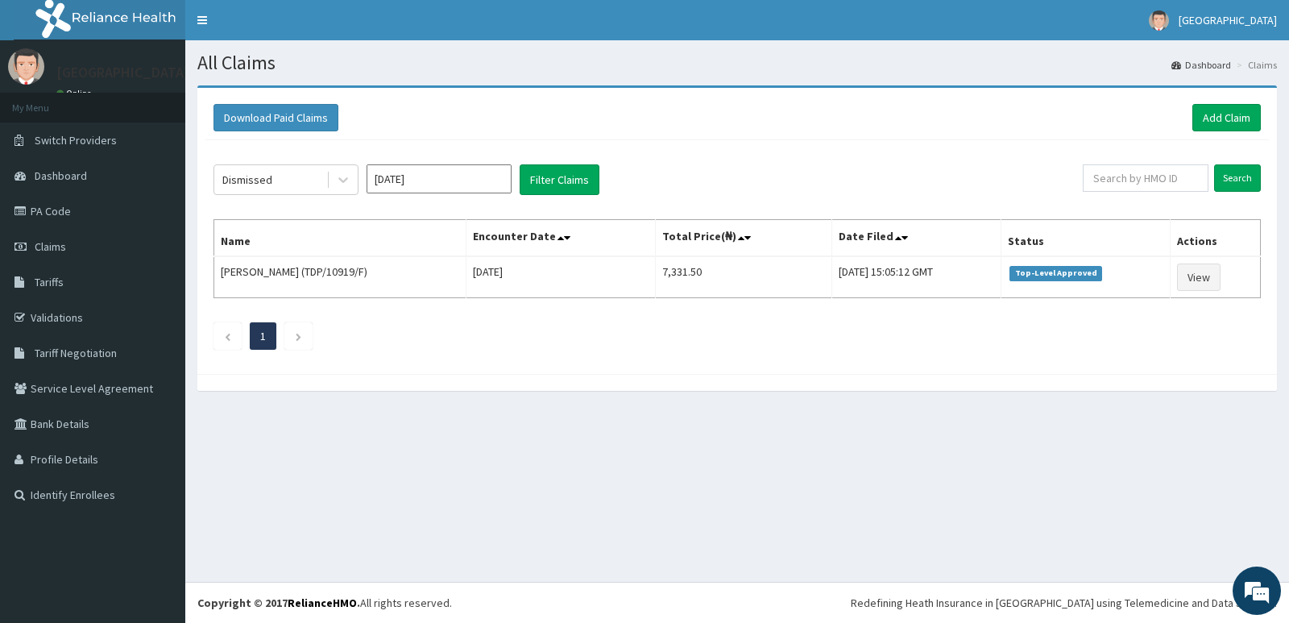
click at [278, 148] on div "Dismissed Oct 2025 Filter Claims Search Name Encounter Date Total Price(₦) Date…" at bounding box center [736, 253] width 1063 height 226
click at [284, 176] on div "Dismissed" at bounding box center [270, 180] width 112 height 26
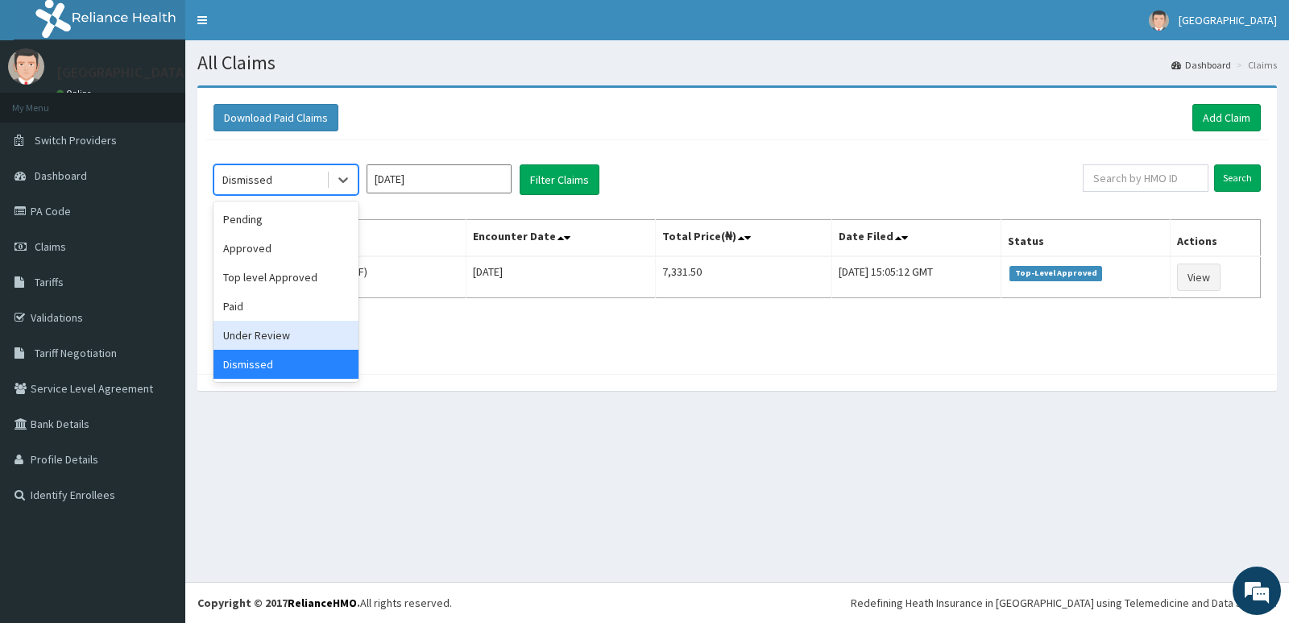
click at [287, 330] on div "Under Review" at bounding box center [285, 335] width 145 height 29
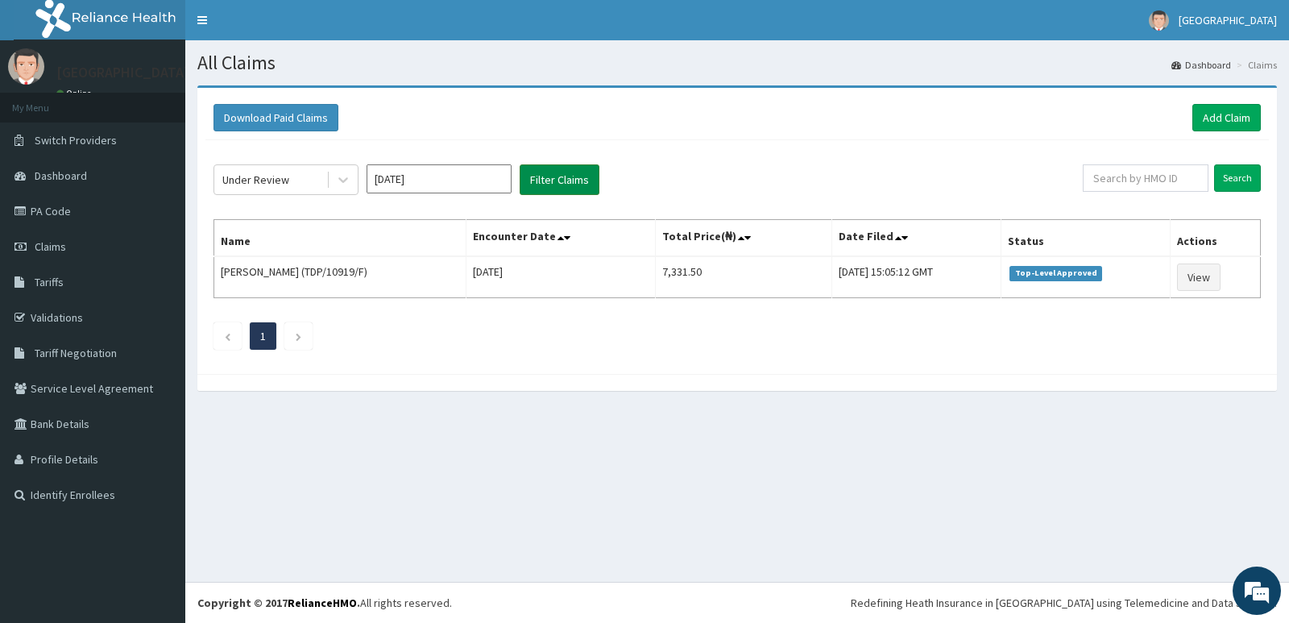
click at [533, 164] on button "Filter Claims" at bounding box center [560, 179] width 80 height 31
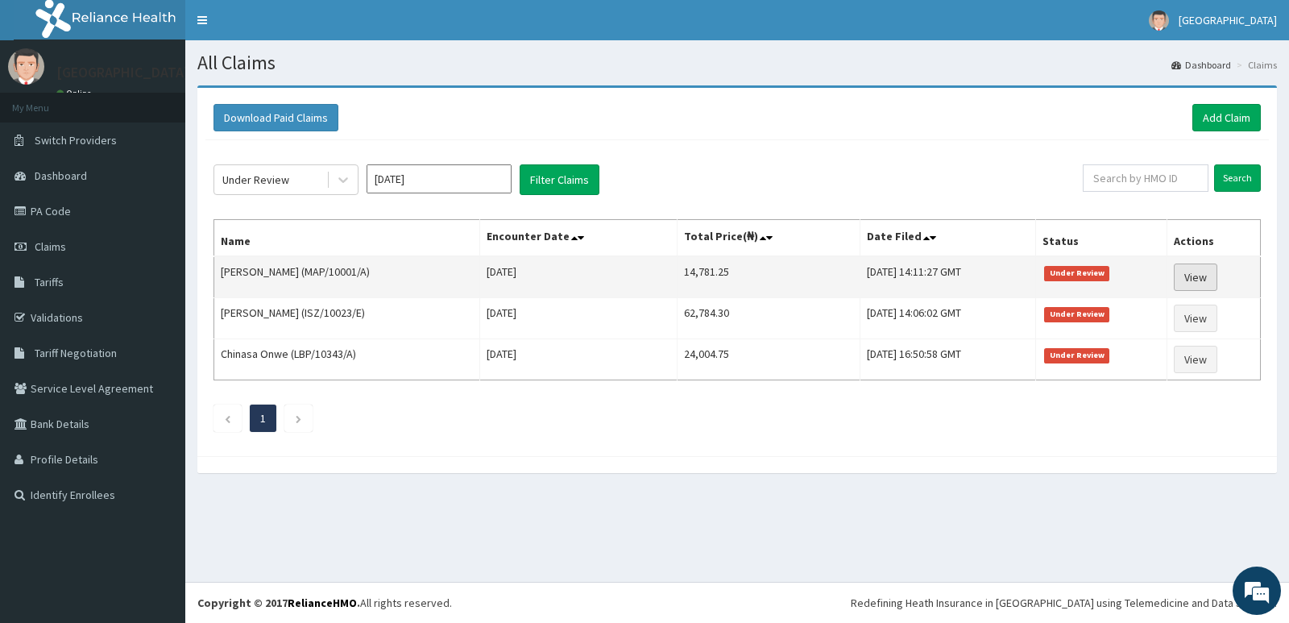
click at [1211, 277] on link "View" at bounding box center [1195, 276] width 43 height 27
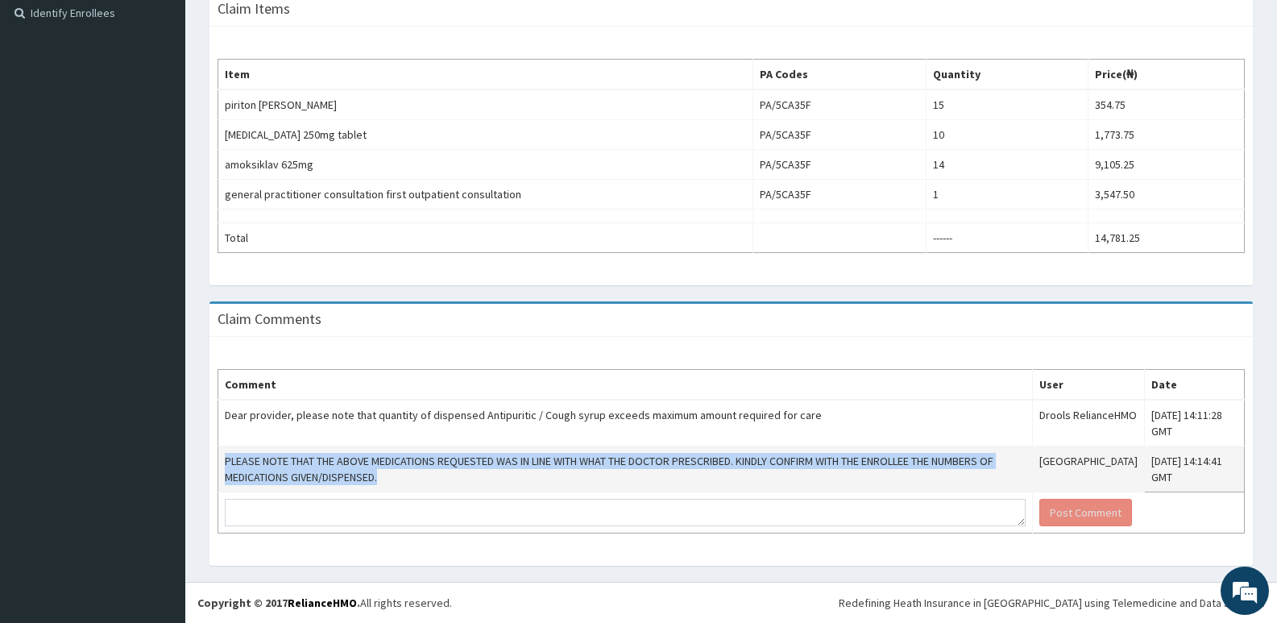
drag, startPoint x: 226, startPoint y: 460, endPoint x: 797, endPoint y: 485, distance: 571.6
click at [797, 485] on td "PLEASE NOTE THAT THE ABOVE MEDICATIONS REQUESTED WAS IN LINE WITH WHAT THE DOCT…" at bounding box center [625, 469] width 814 height 46
copy td "PLEASE NOTE THAT THE ABOVE MEDICATIONS REQUESTED WAS IN LINE WITH WHAT THE DOCT…"
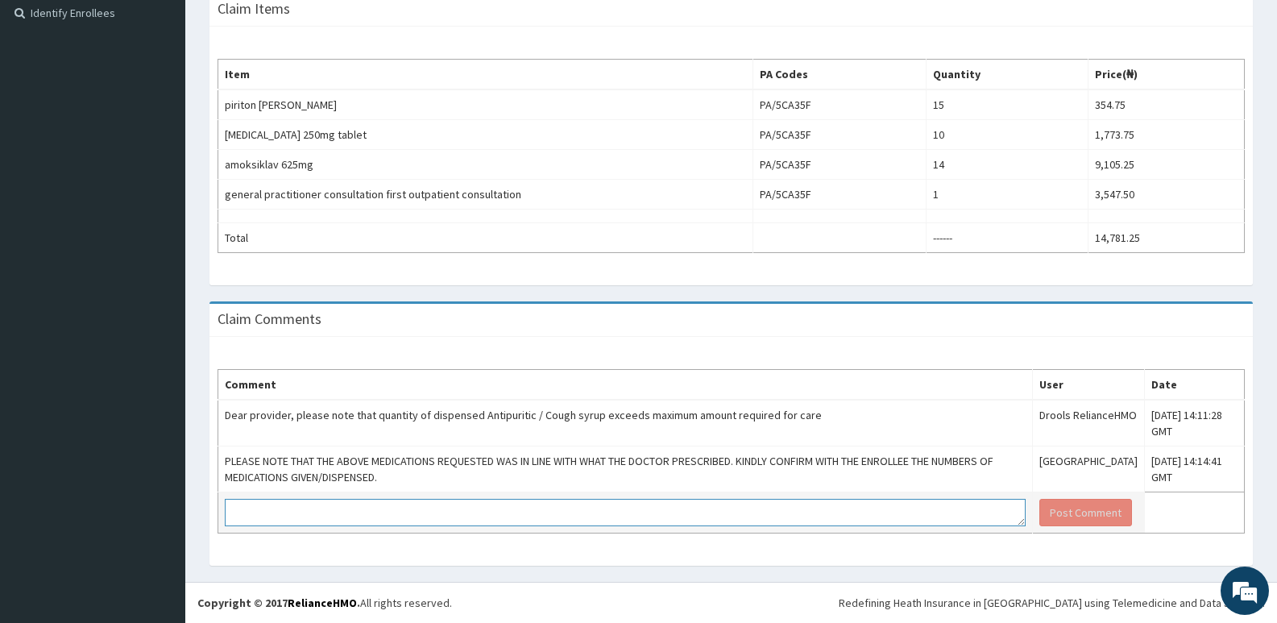
click at [478, 504] on textarea at bounding box center [625, 512] width 801 height 27
paste textarea "PLEASE NOTE THAT THE ABOVE MEDICATIONS REQUESTED WAS IN LINE WITH WHAT THE DOCT…"
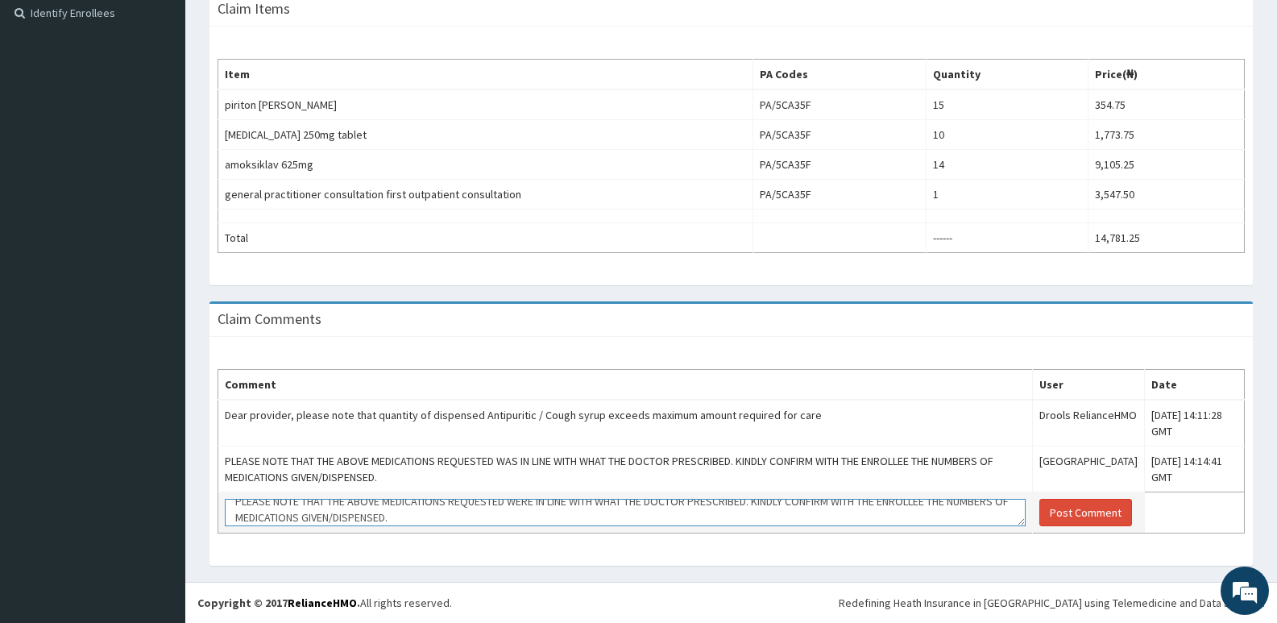
scroll to position [6, 0]
type textarea "PLEASE NOTE THAT THE ABOVE MEDICATIONS REQUESTED WERE IN LINE WITH WHAT THE DOC…"
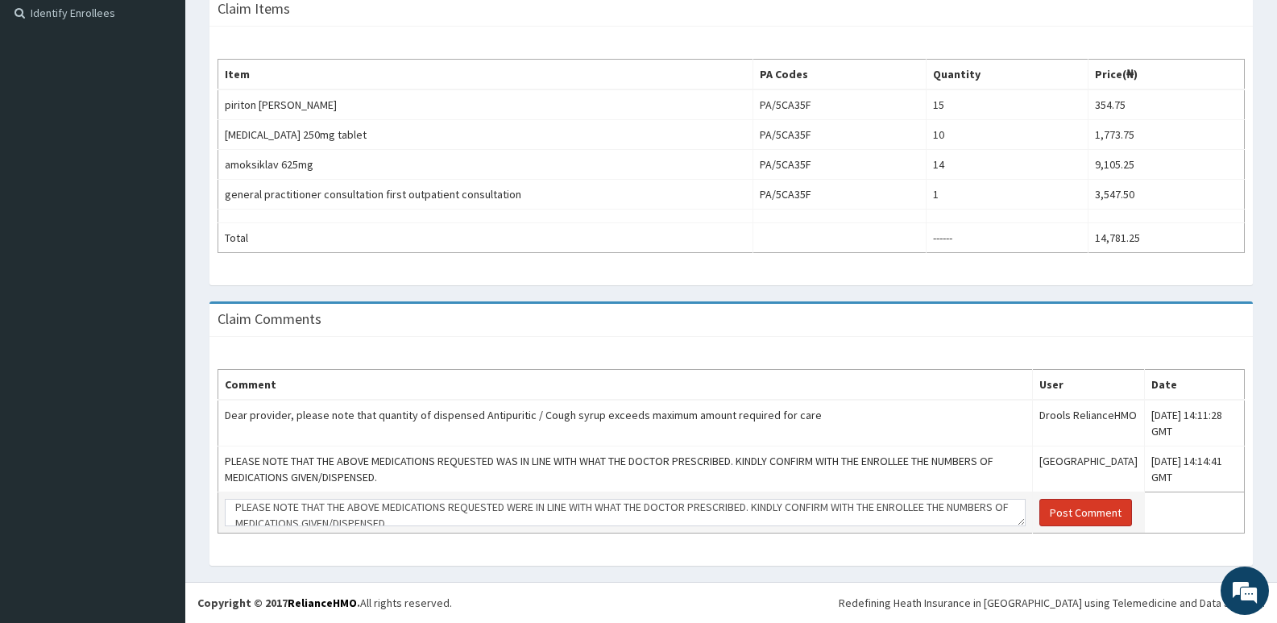
click at [1081, 502] on button "Post Comment" at bounding box center [1085, 512] width 93 height 27
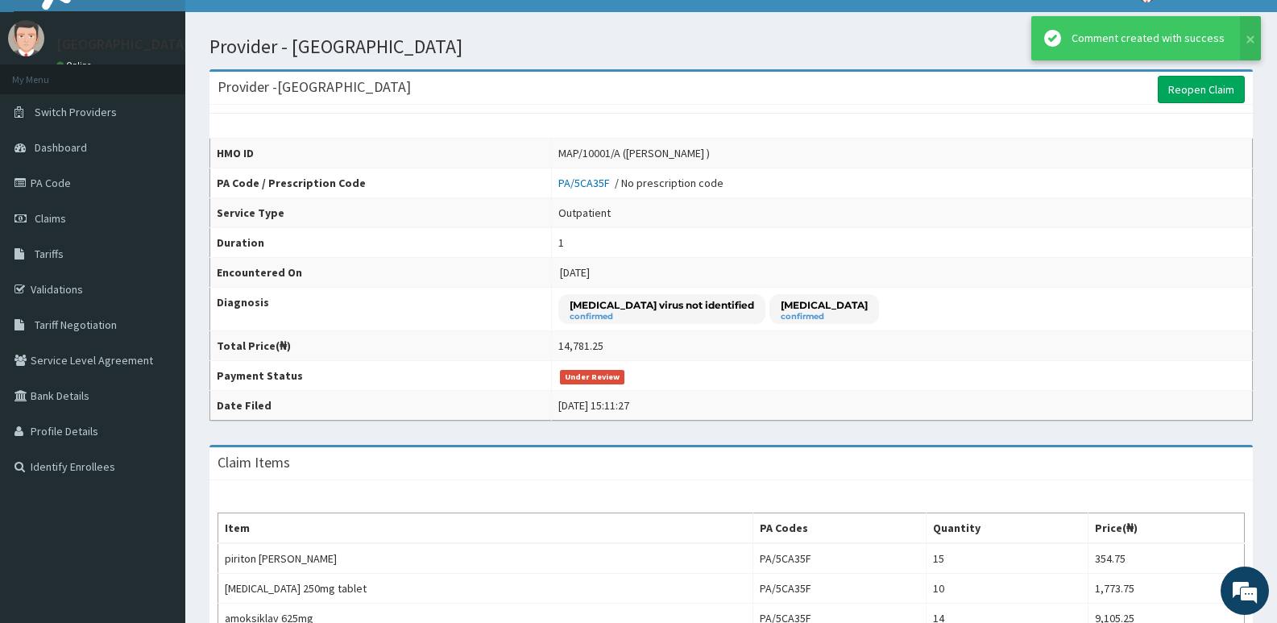
scroll to position [0, 0]
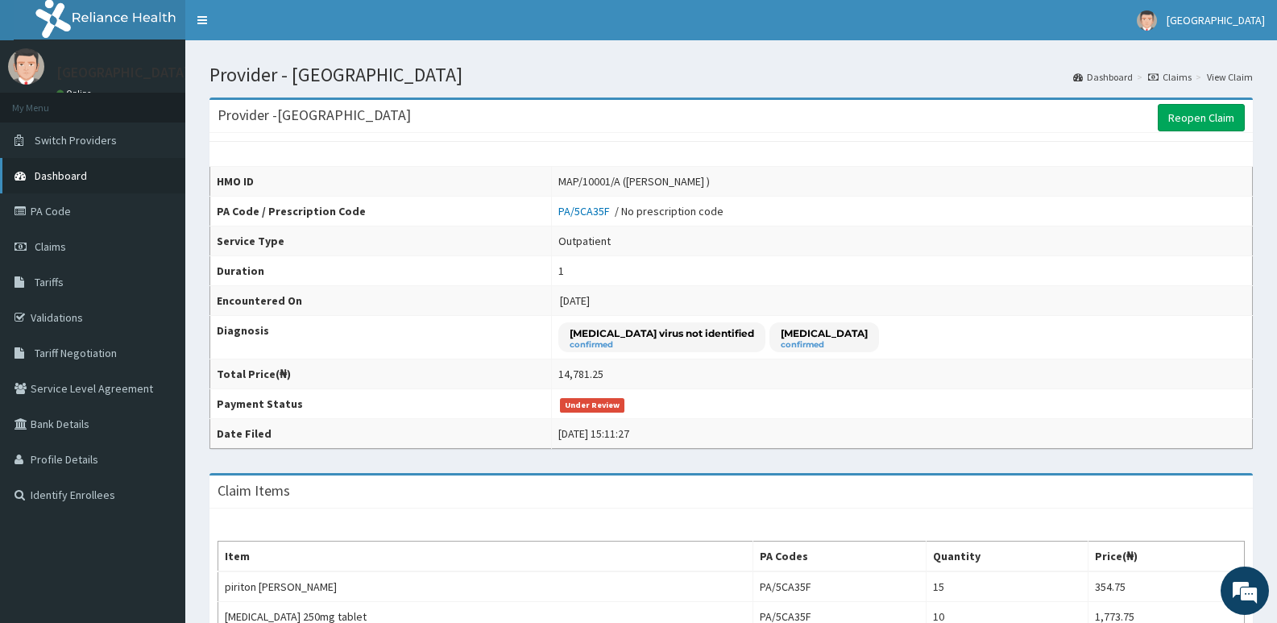
click at [60, 165] on link "Dashboard" at bounding box center [92, 175] width 185 height 35
